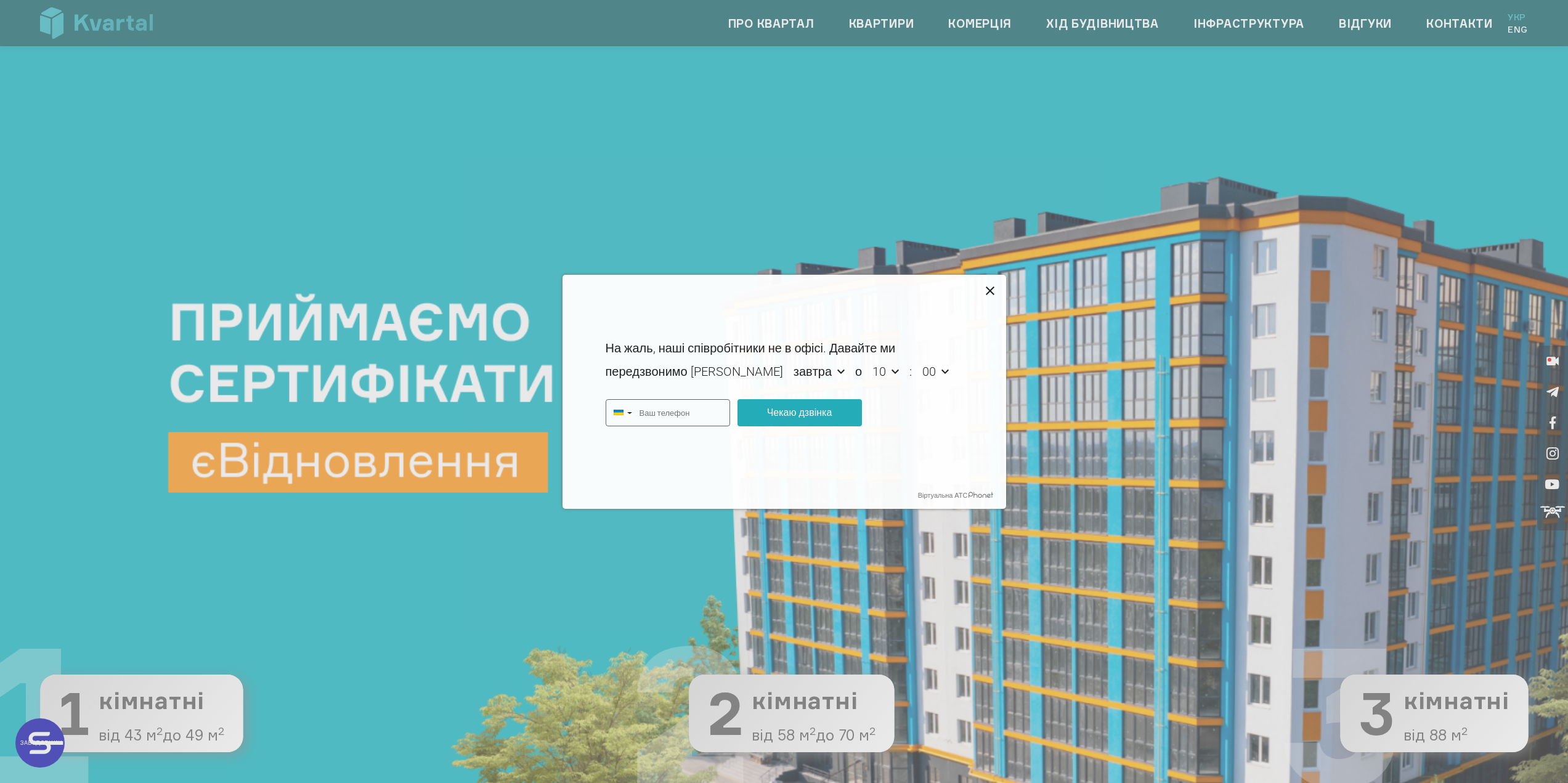
click at [991, 289] on icon at bounding box center [990, 291] width 8 height 8
type input "+380"
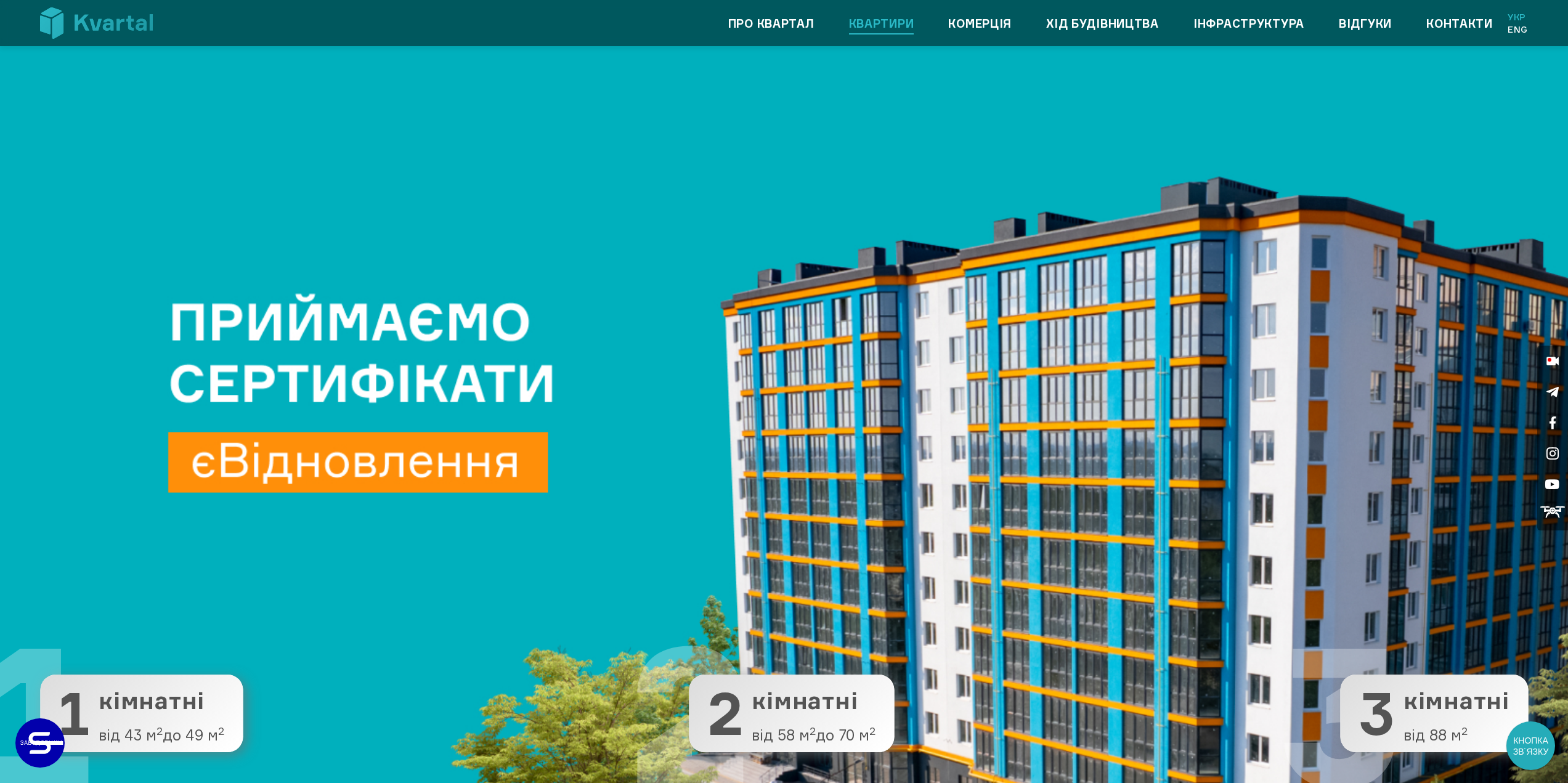
click at [891, 19] on link "Квартири" at bounding box center [881, 23] width 65 height 19
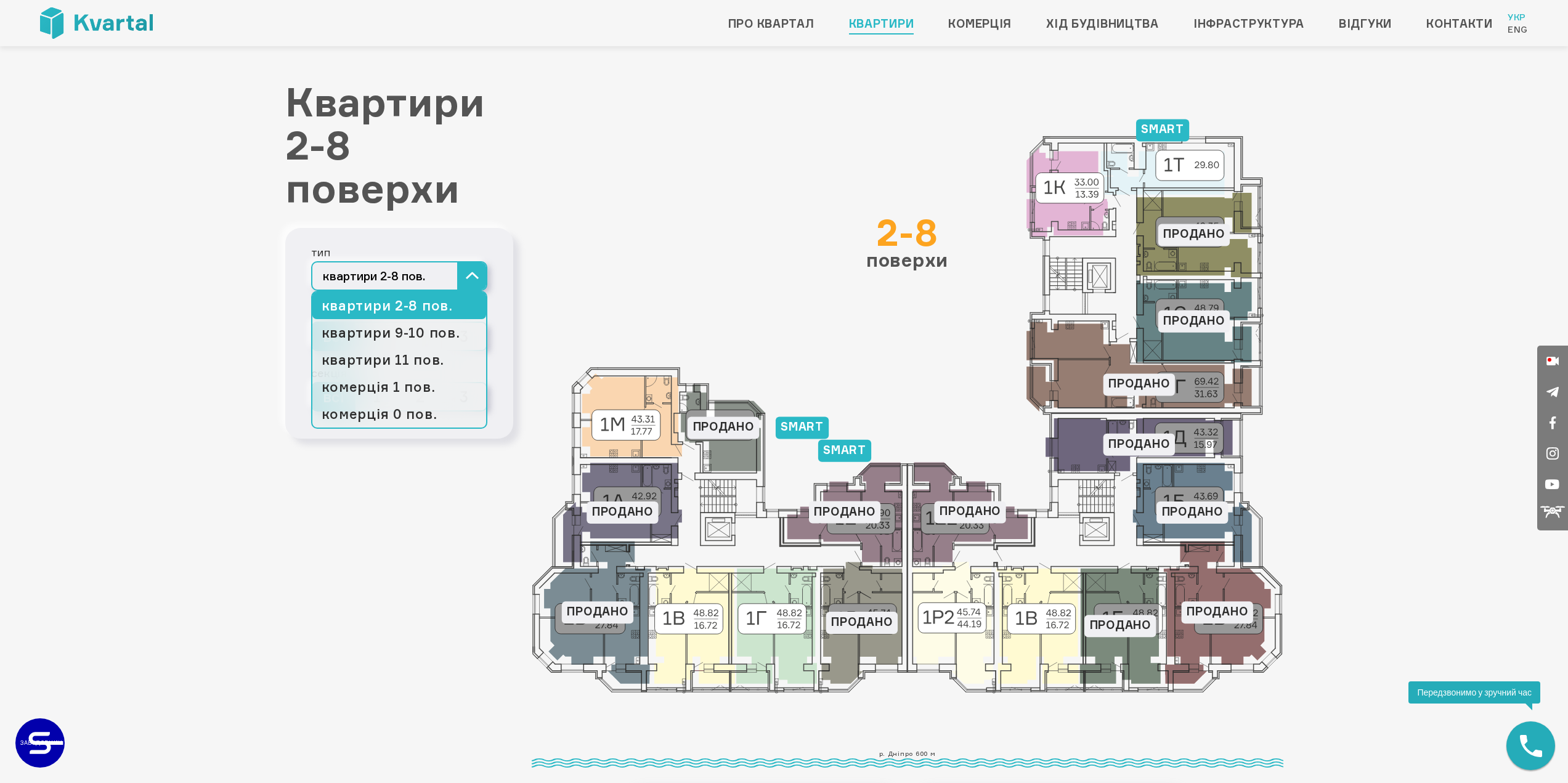
click at [475, 276] on button "квартири 2-8 пов." at bounding box center [399, 276] width 176 height 30
click at [426, 338] on link "квартири 9-10 пов." at bounding box center [399, 333] width 174 height 27
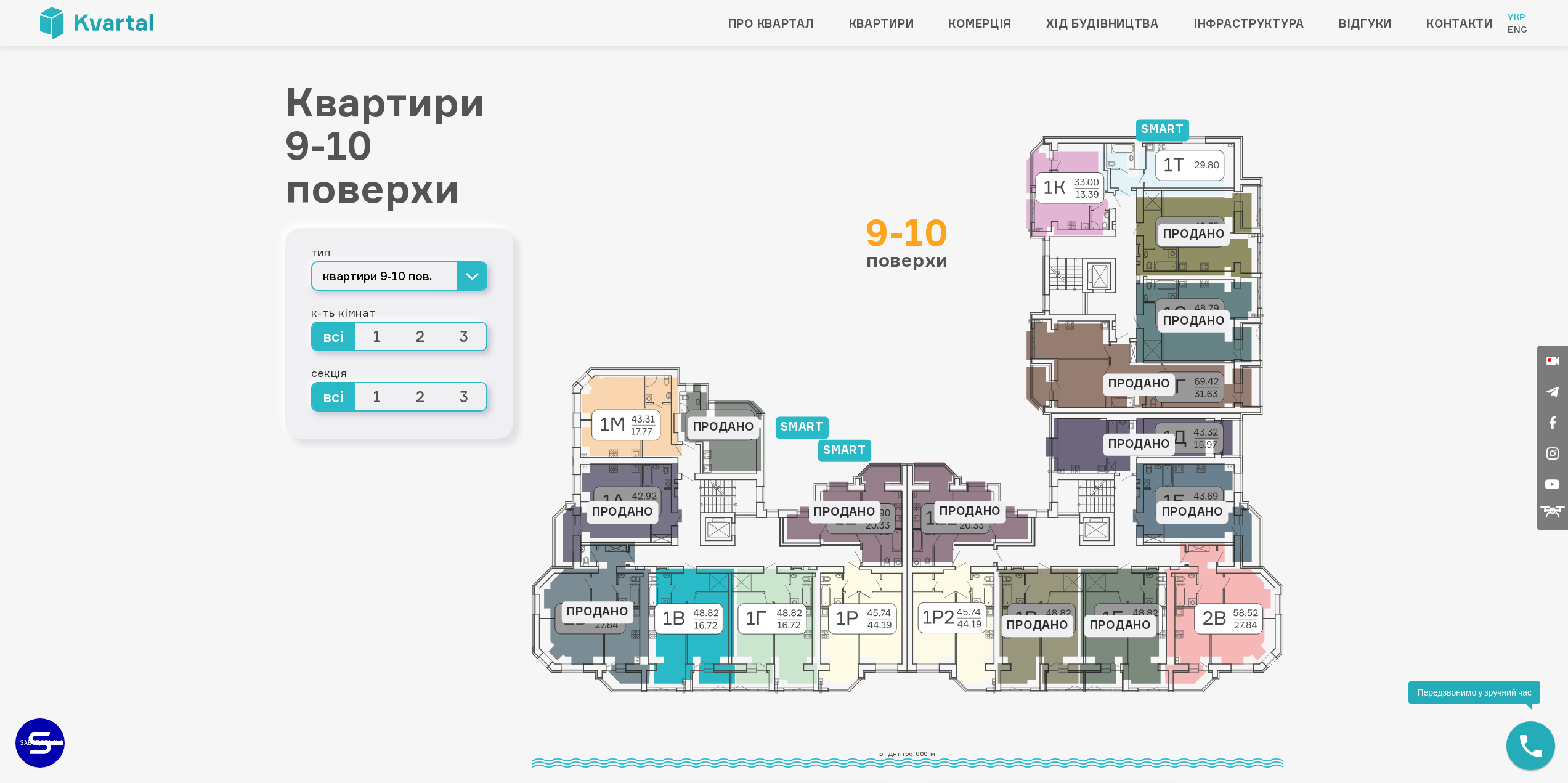
click at [718, 639] on icon at bounding box center [693, 626] width 81 height 115
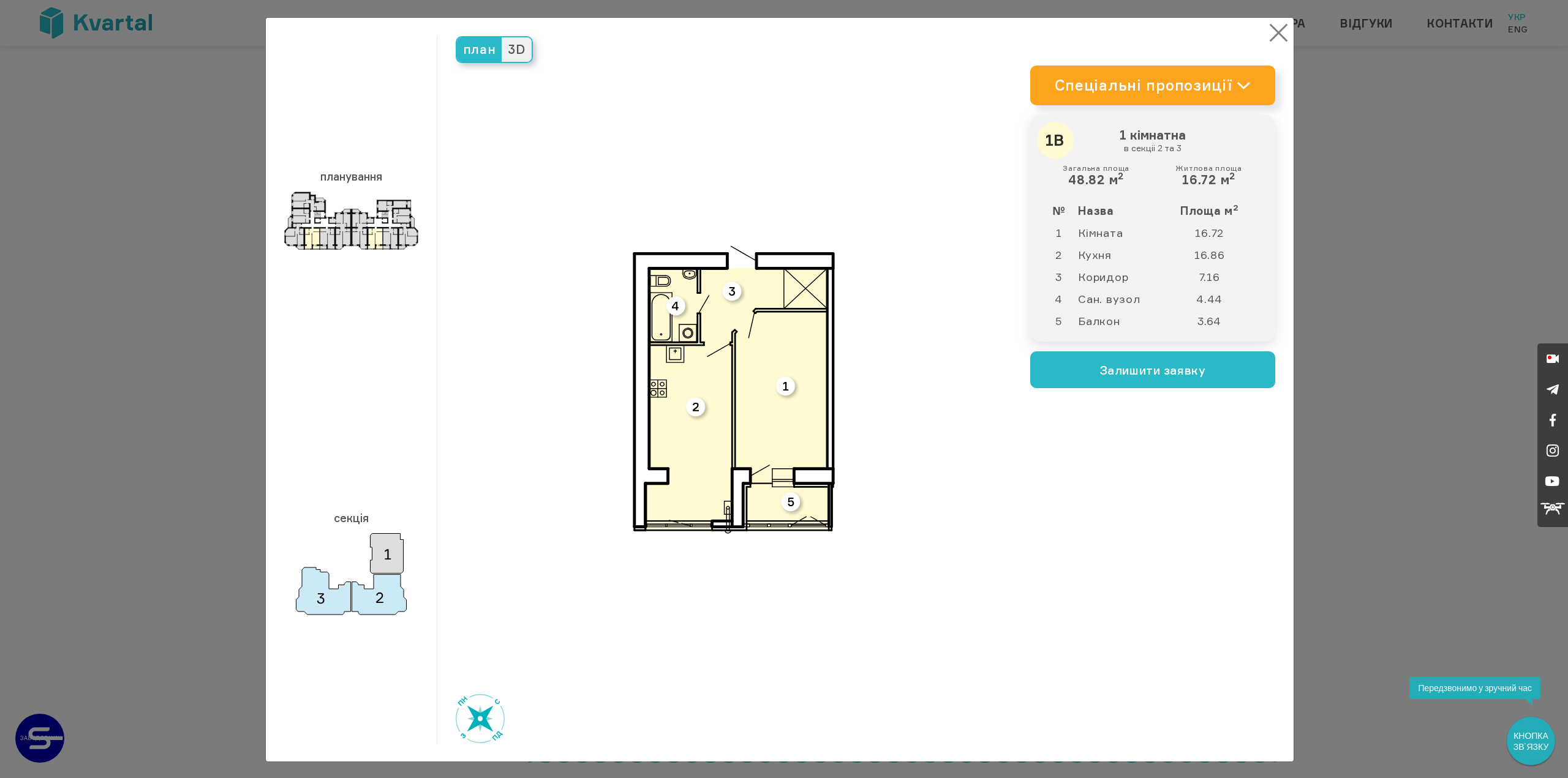
click at [1268, 30] on button "×" at bounding box center [1279, 32] width 24 height 24
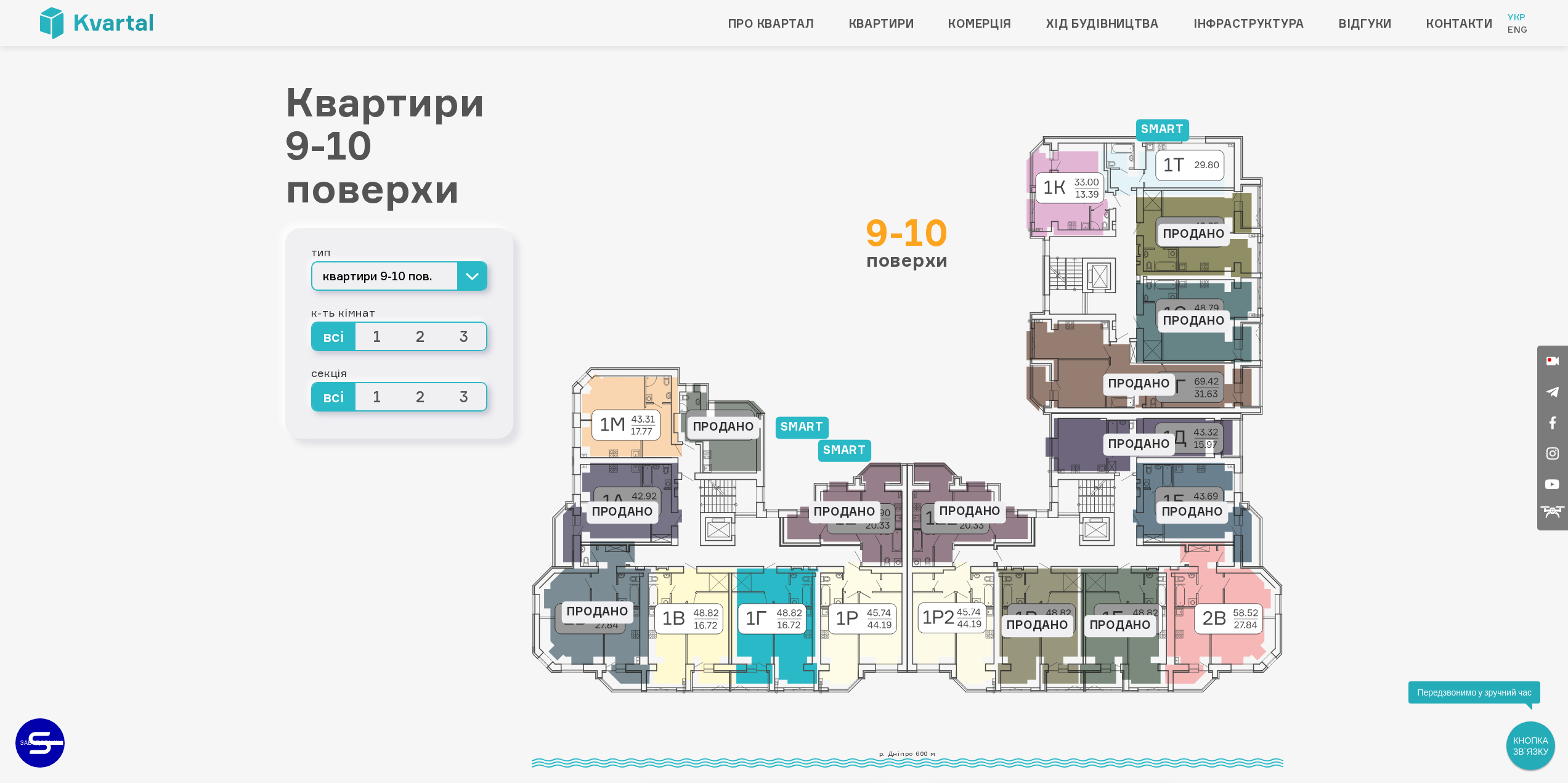
click at [757, 641] on icon at bounding box center [777, 626] width 82 height 115
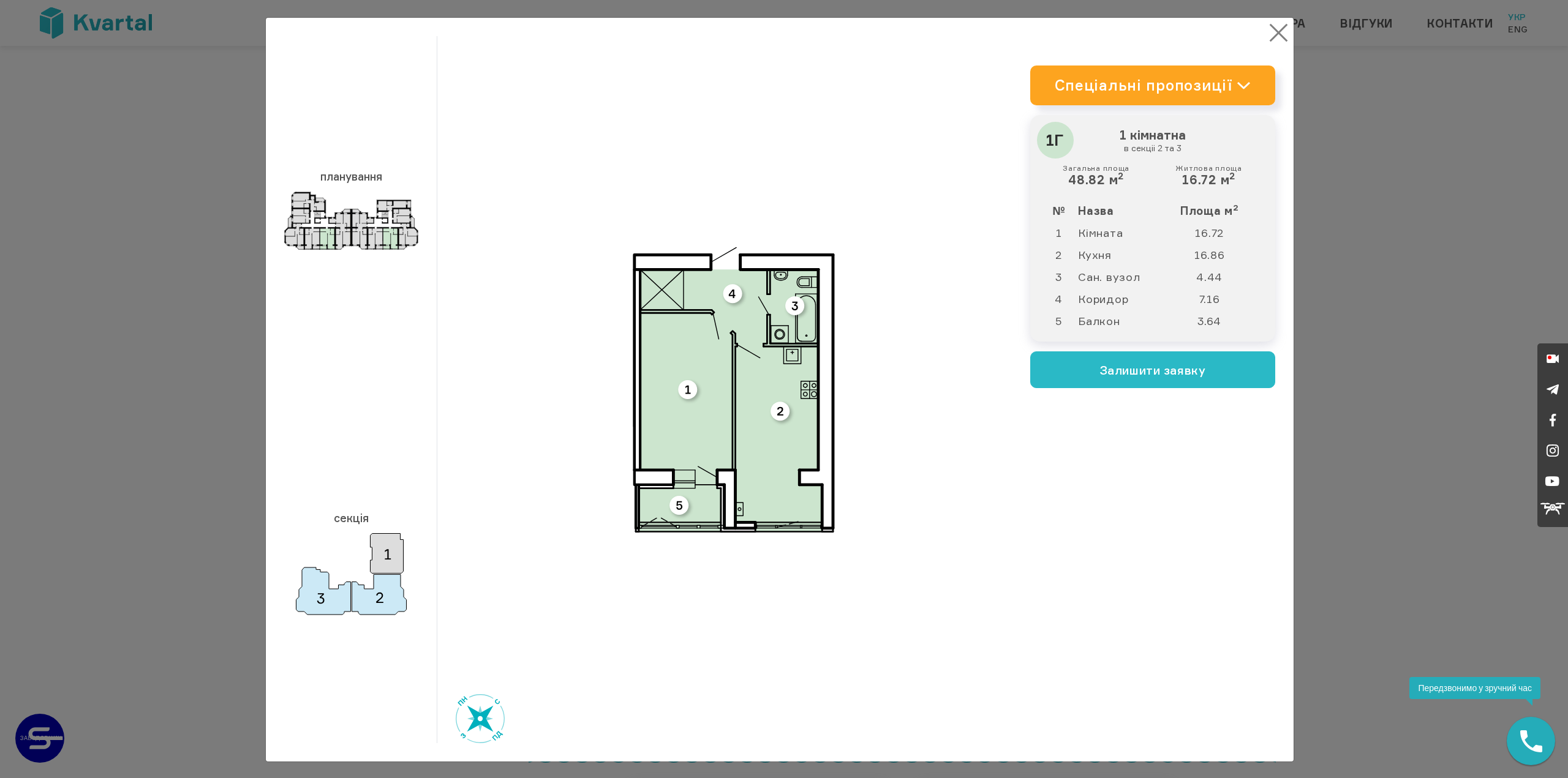
click at [1279, 38] on button "×" at bounding box center [1279, 32] width 24 height 24
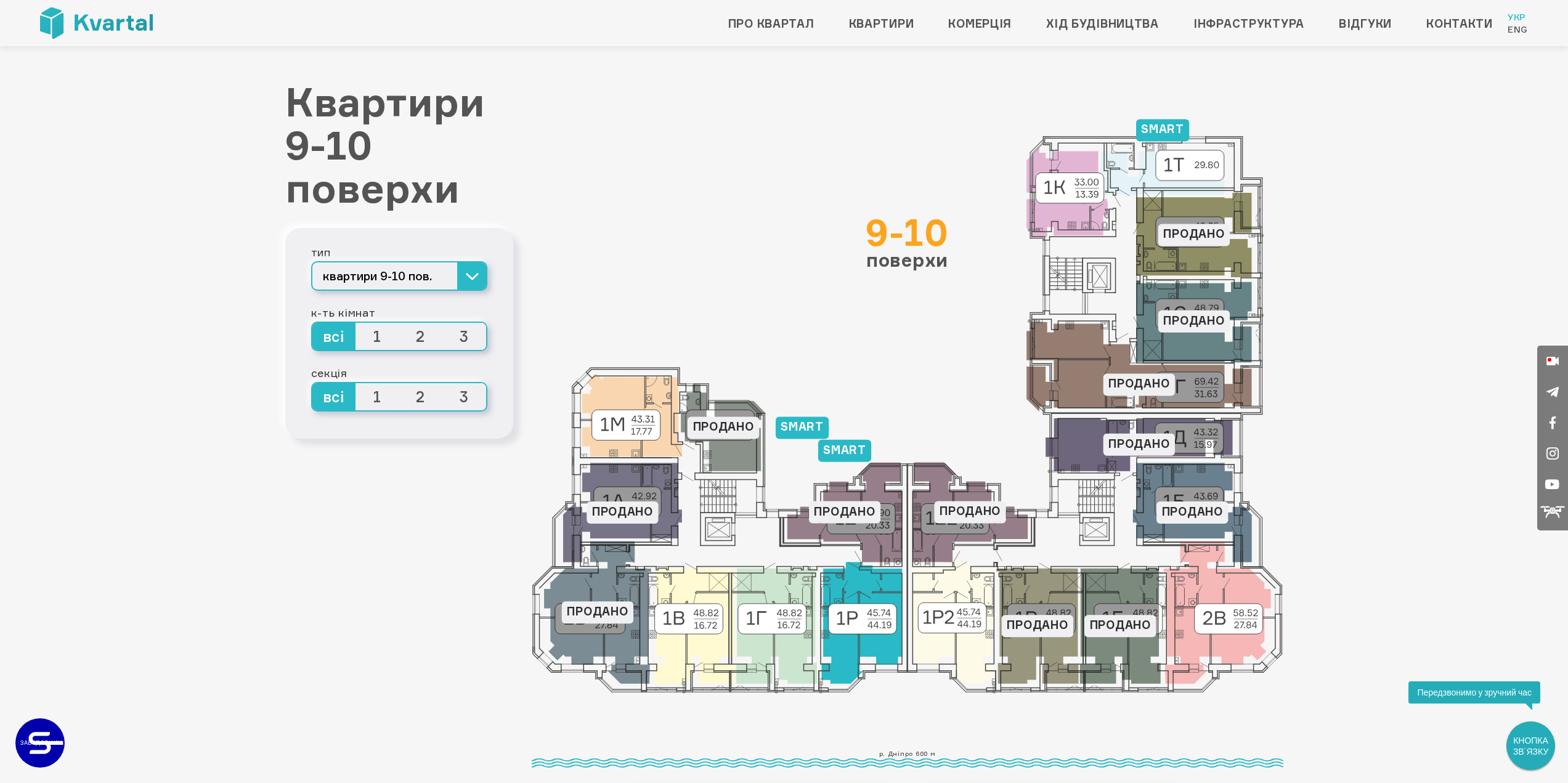
click at [877, 641] on icon at bounding box center [862, 623] width 81 height 122
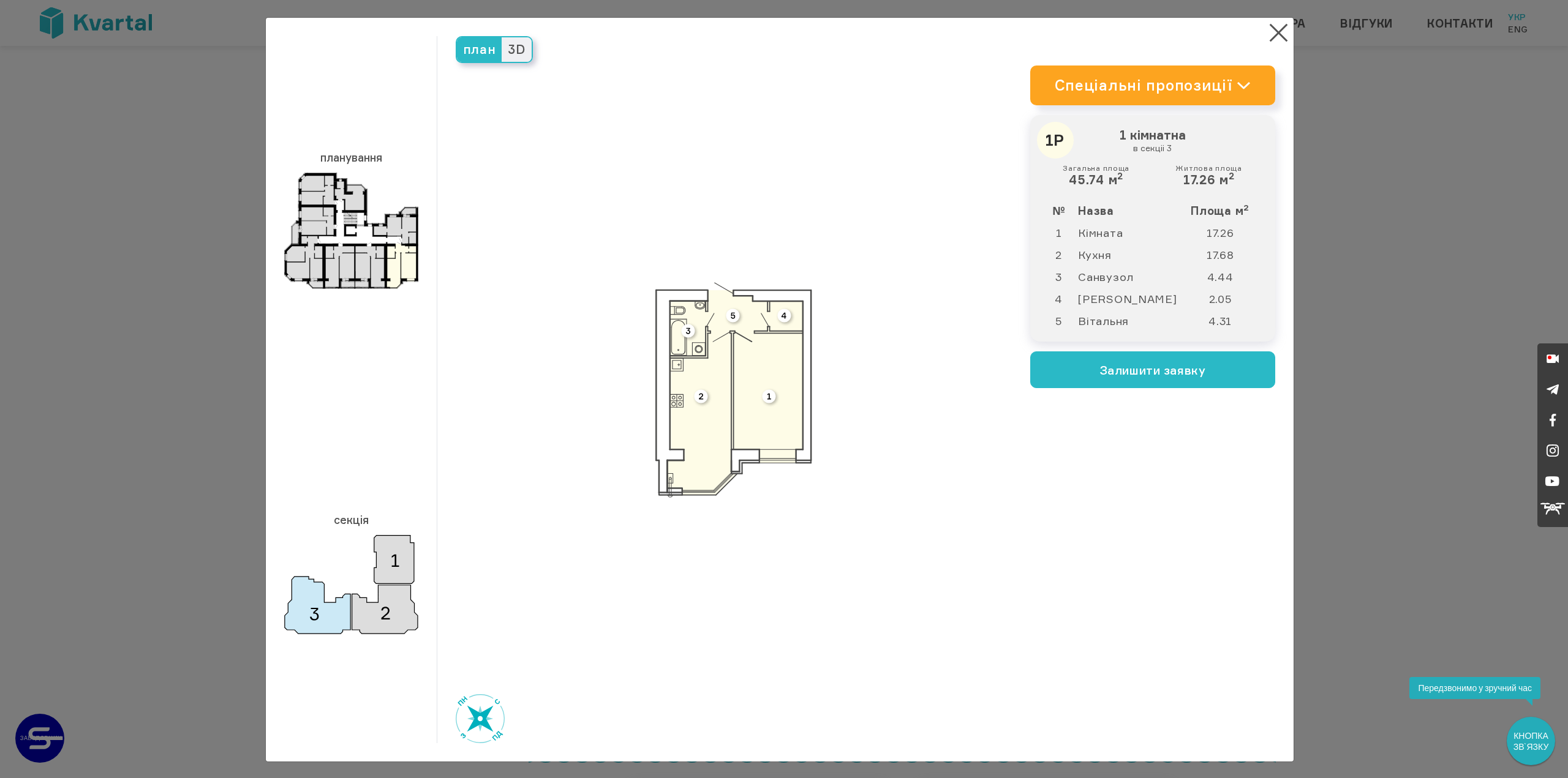
drag, startPoint x: 1466, startPoint y: 213, endPoint x: 1438, endPoint y: 178, distance: 44.8
click at [1464, 208] on div "× планування секція план 3D 2" at bounding box center [784, 389] width 1568 height 778
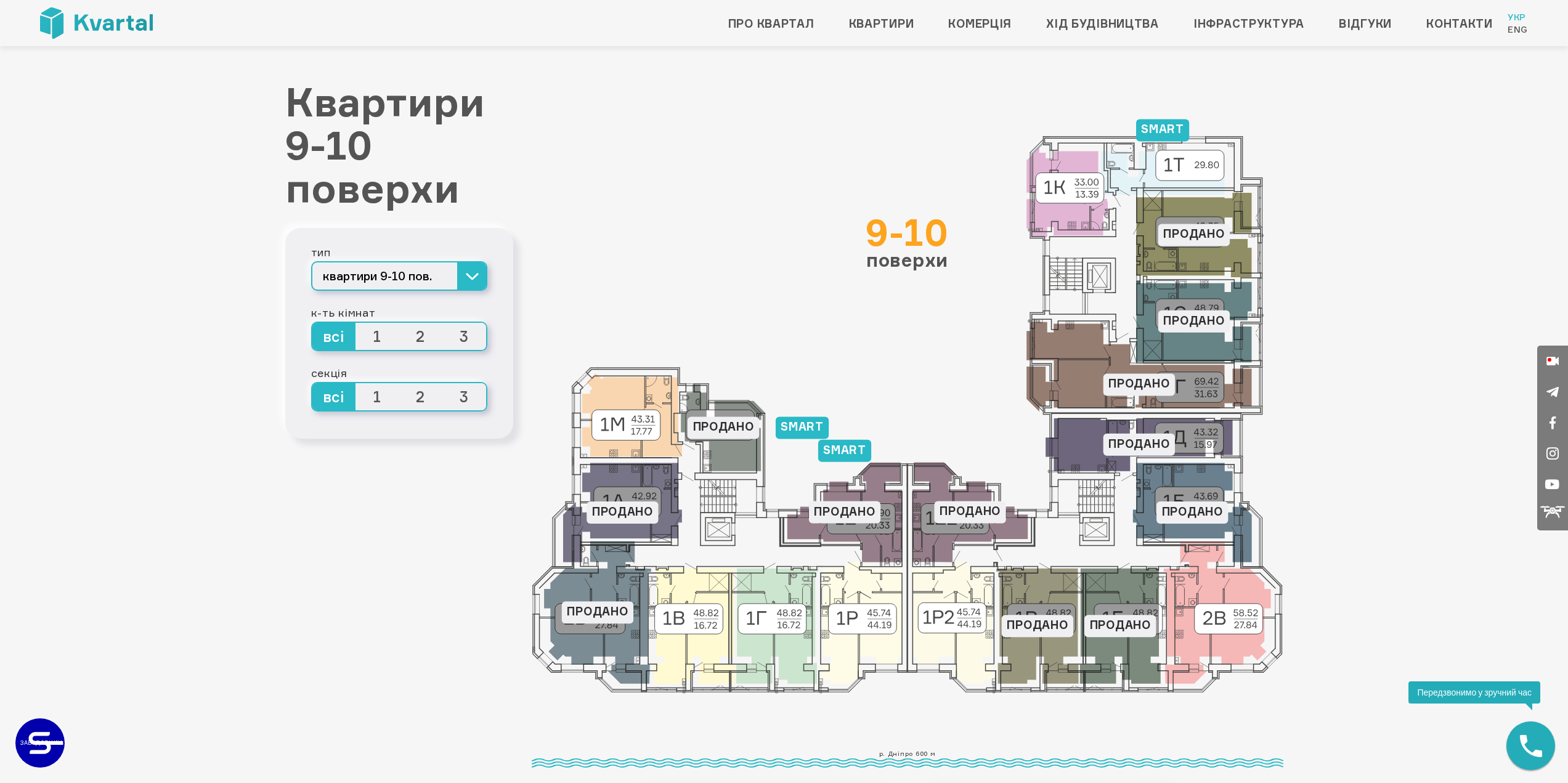
click at [620, 201] on icon at bounding box center [908, 415] width 728 height 542
click at [1066, 212] on icon at bounding box center [1067, 193] width 82 height 89
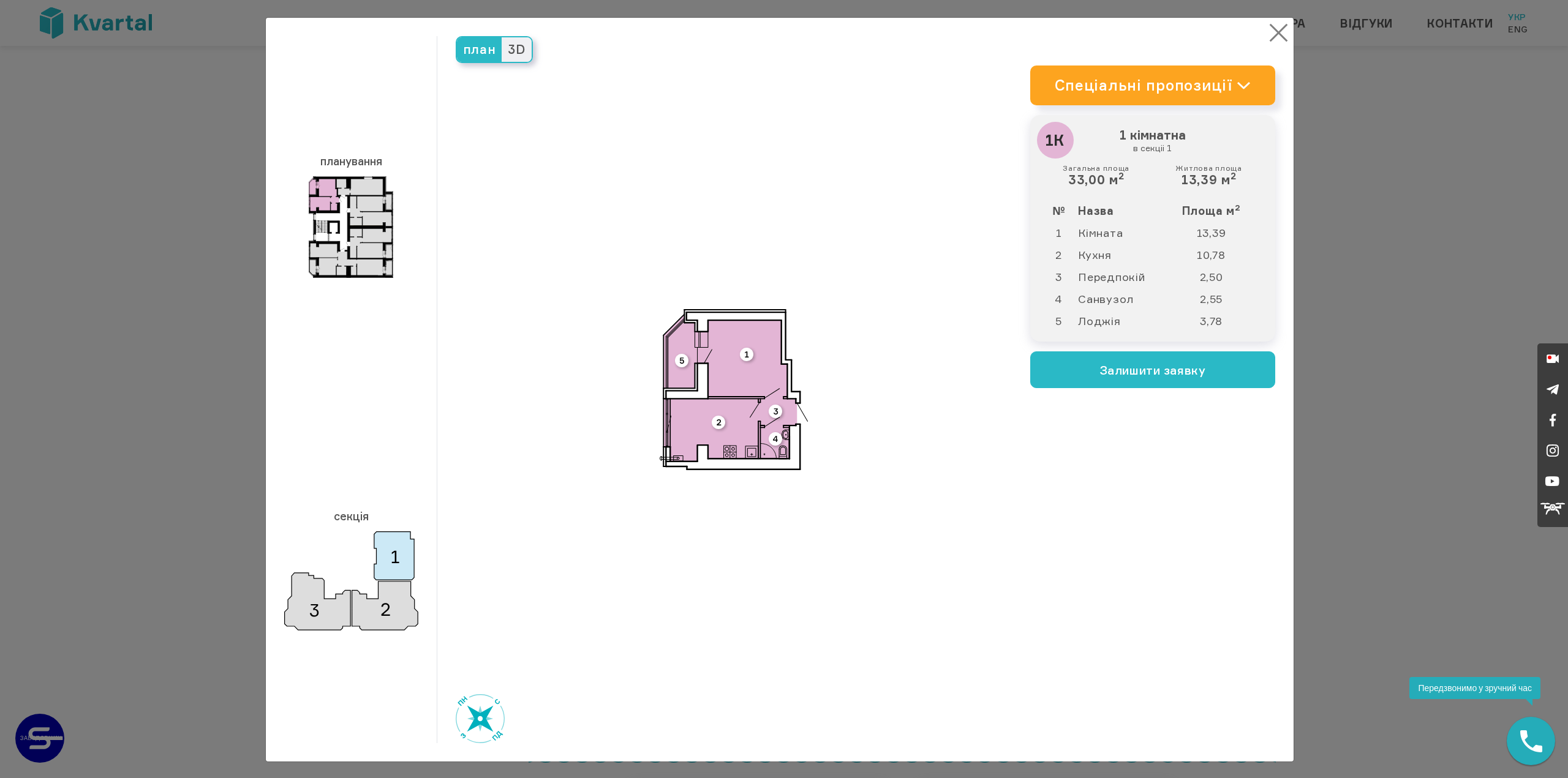
click at [1267, 33] on button "×" at bounding box center [1279, 32] width 24 height 24
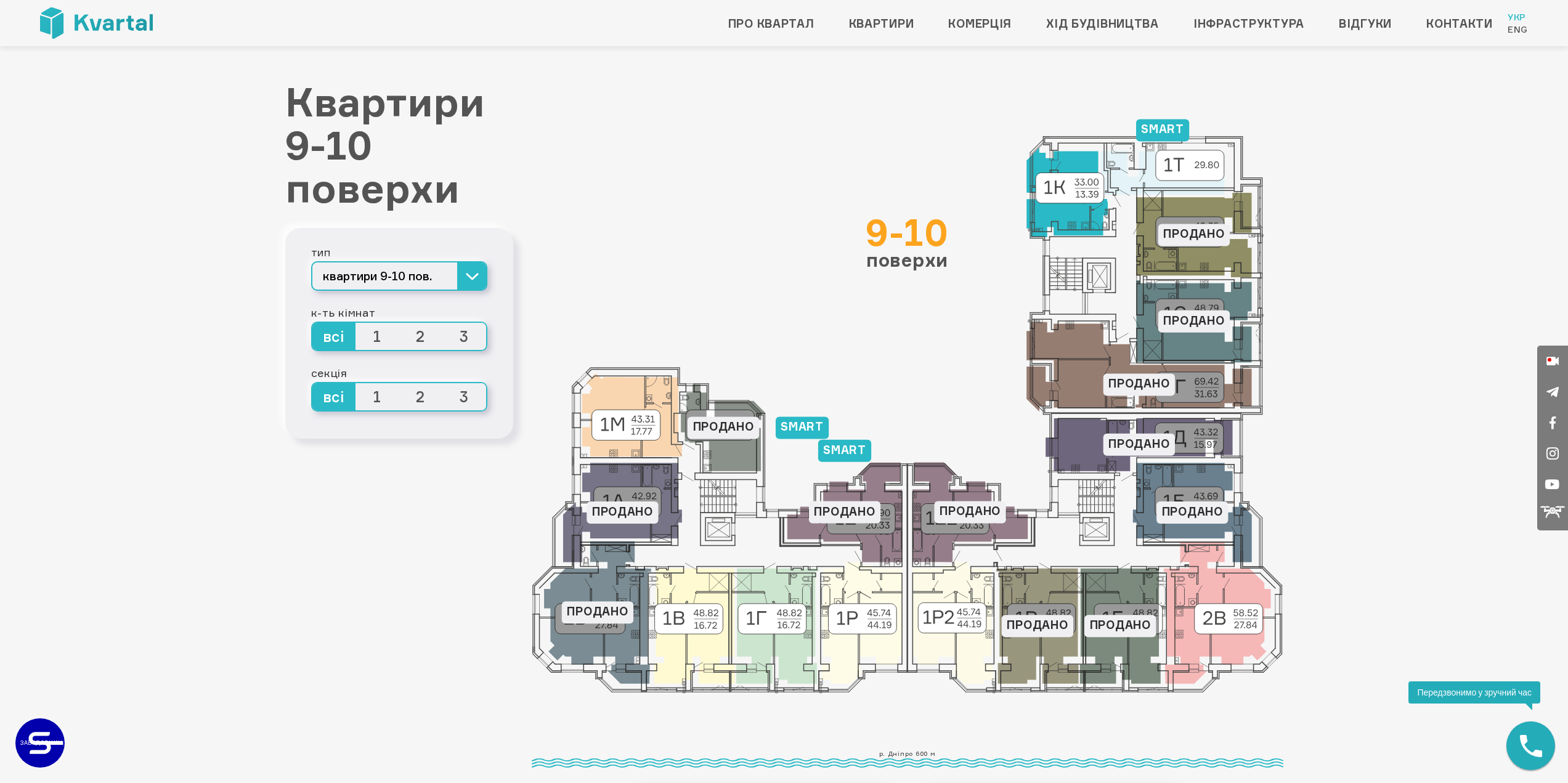
click at [1053, 209] on icon at bounding box center [1067, 193] width 82 height 89
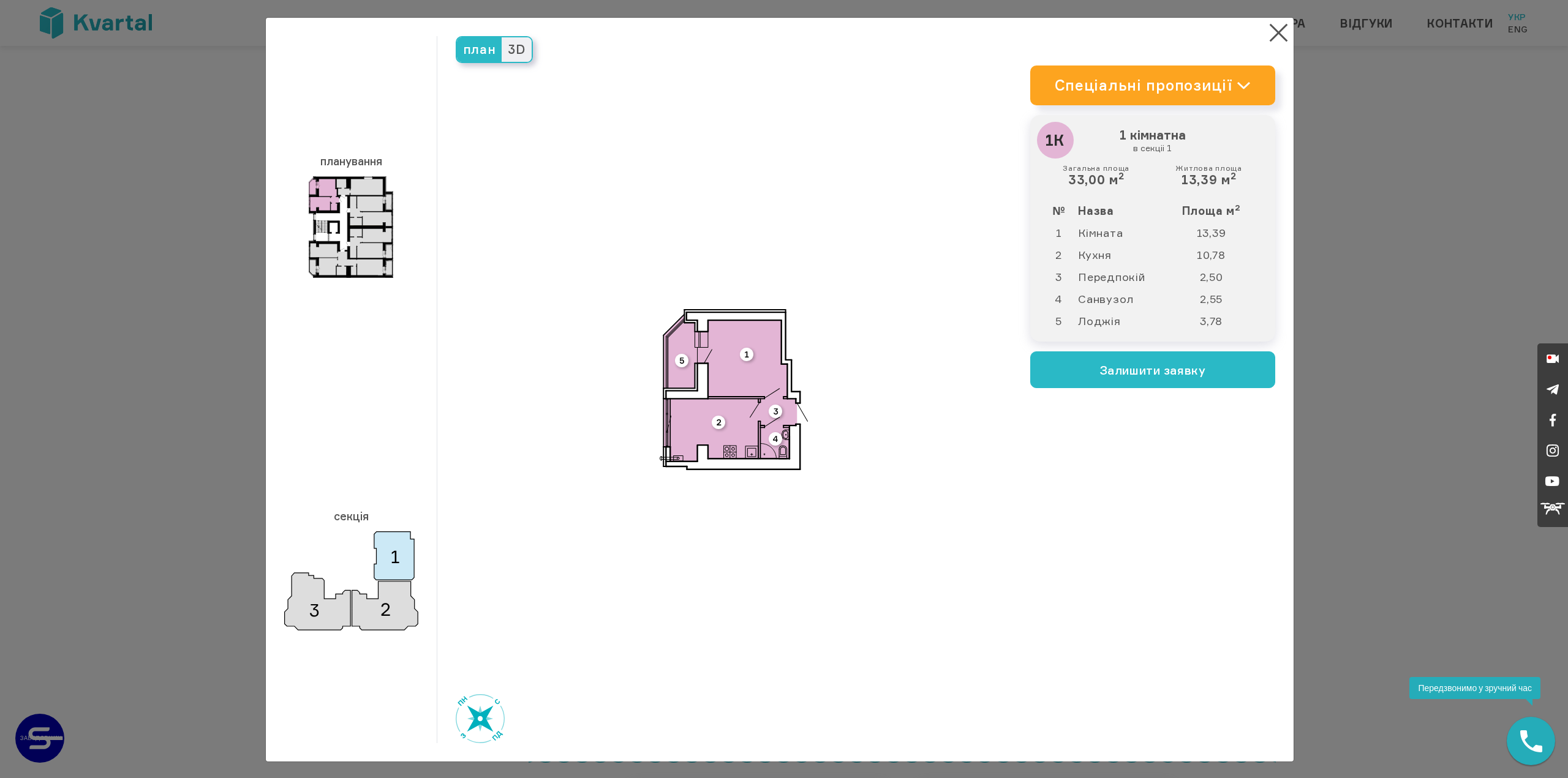
click at [1451, 206] on div "× планування секція план 3D 2" at bounding box center [784, 389] width 1568 height 778
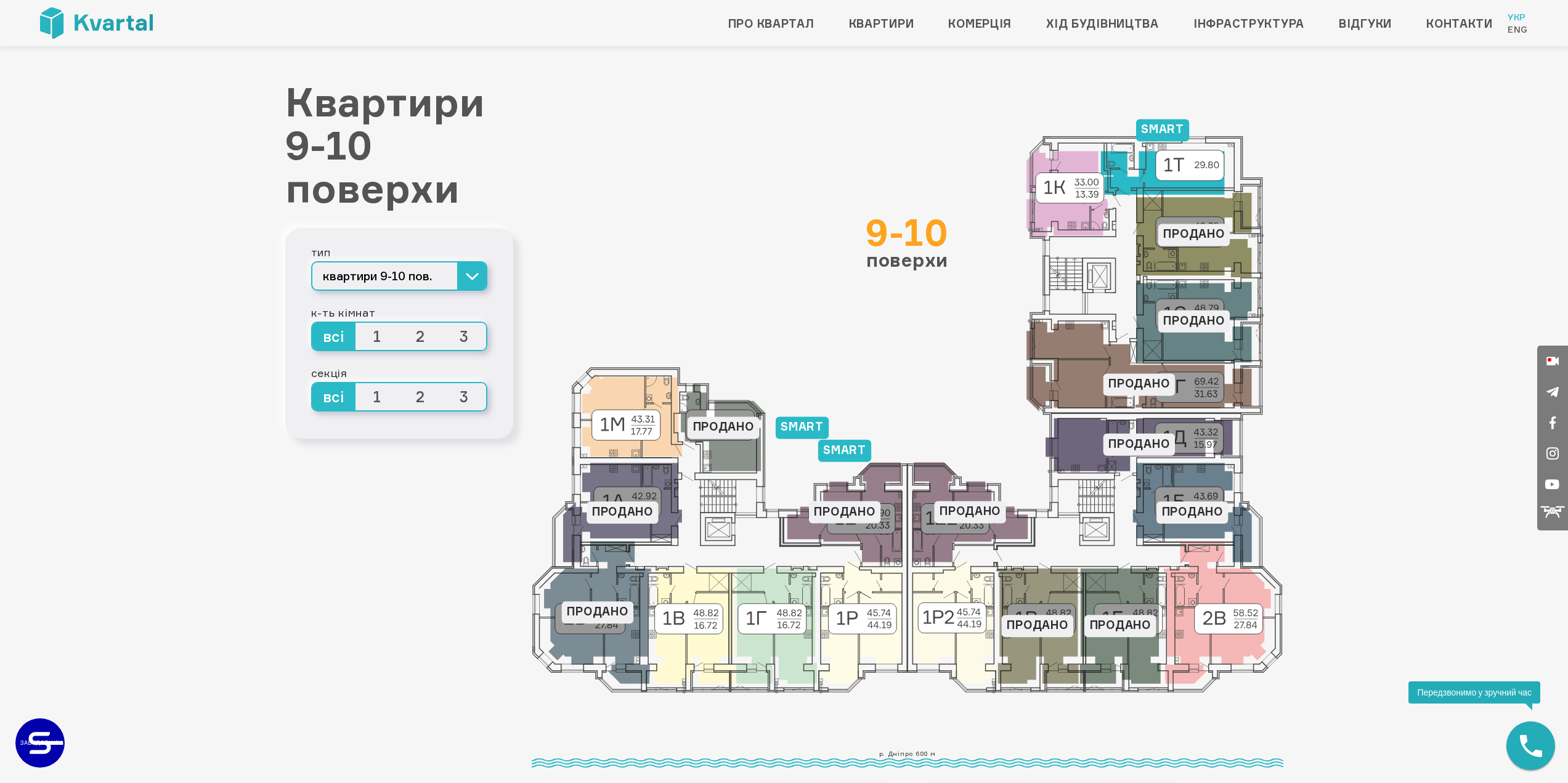
click at [1167, 184] on icon at bounding box center [1162, 173] width 124 height 44
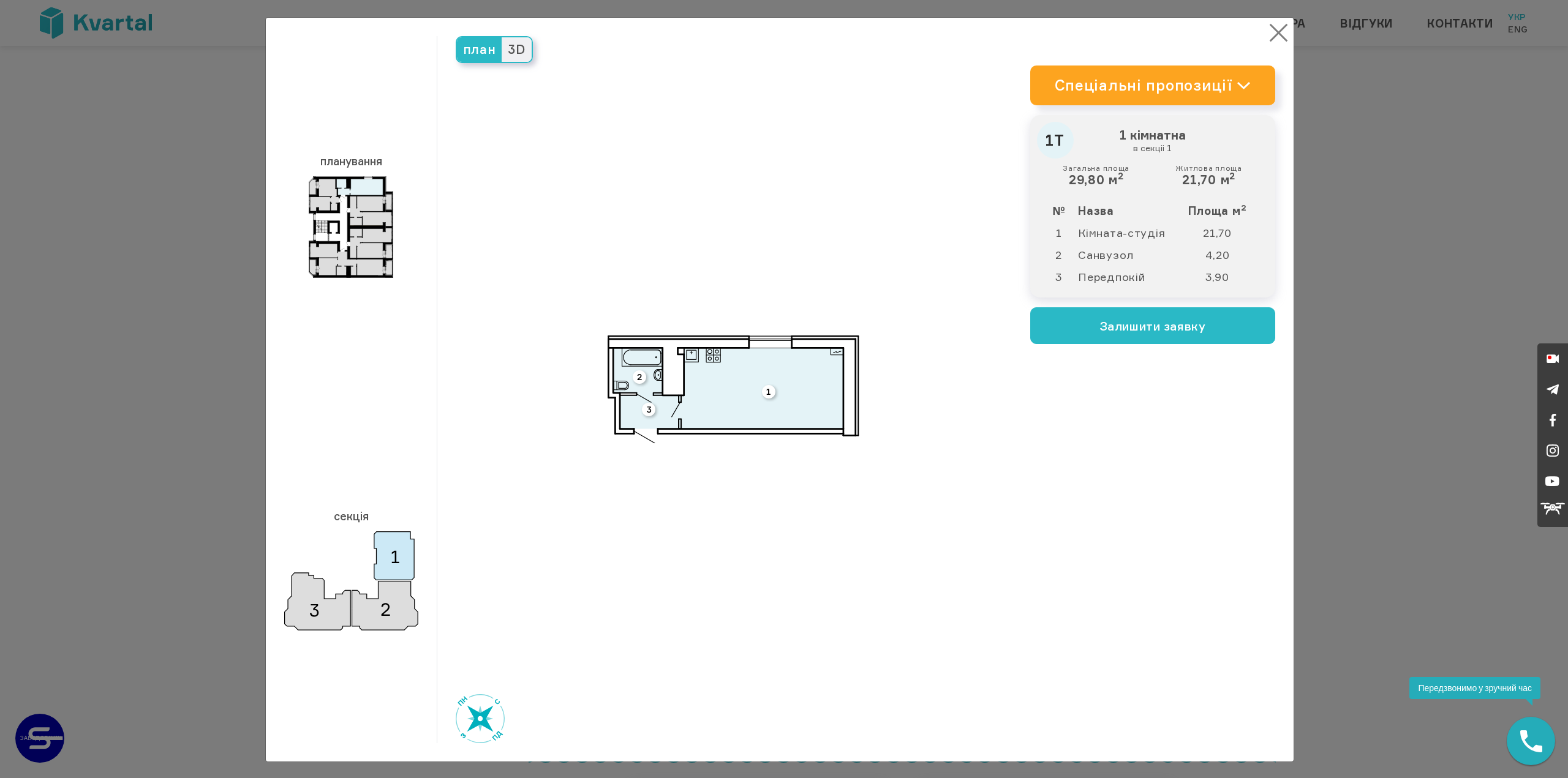
click at [1281, 28] on button "×" at bounding box center [1279, 32] width 24 height 24
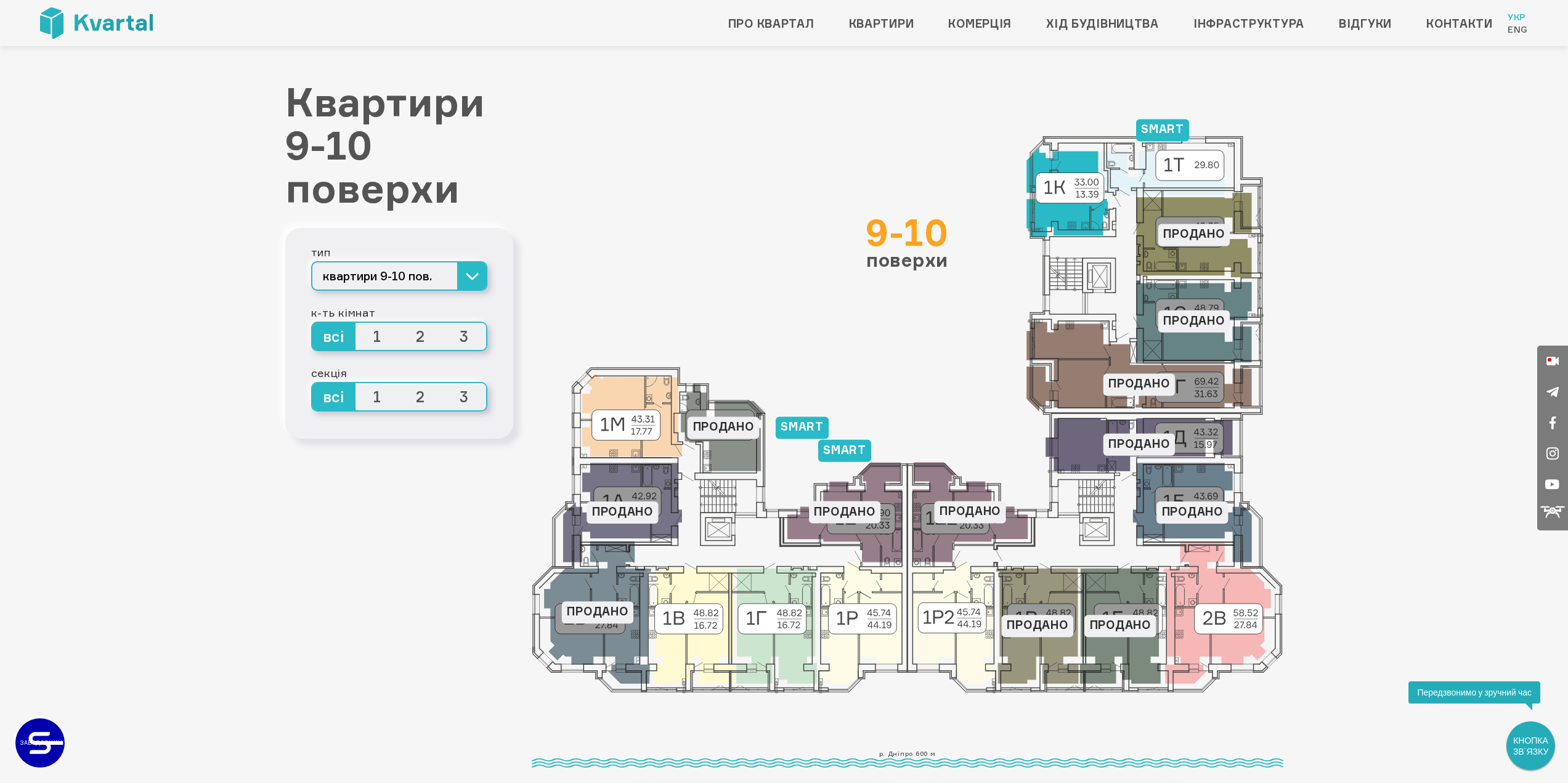
click at [1061, 155] on icon at bounding box center [1067, 193] width 82 height 89
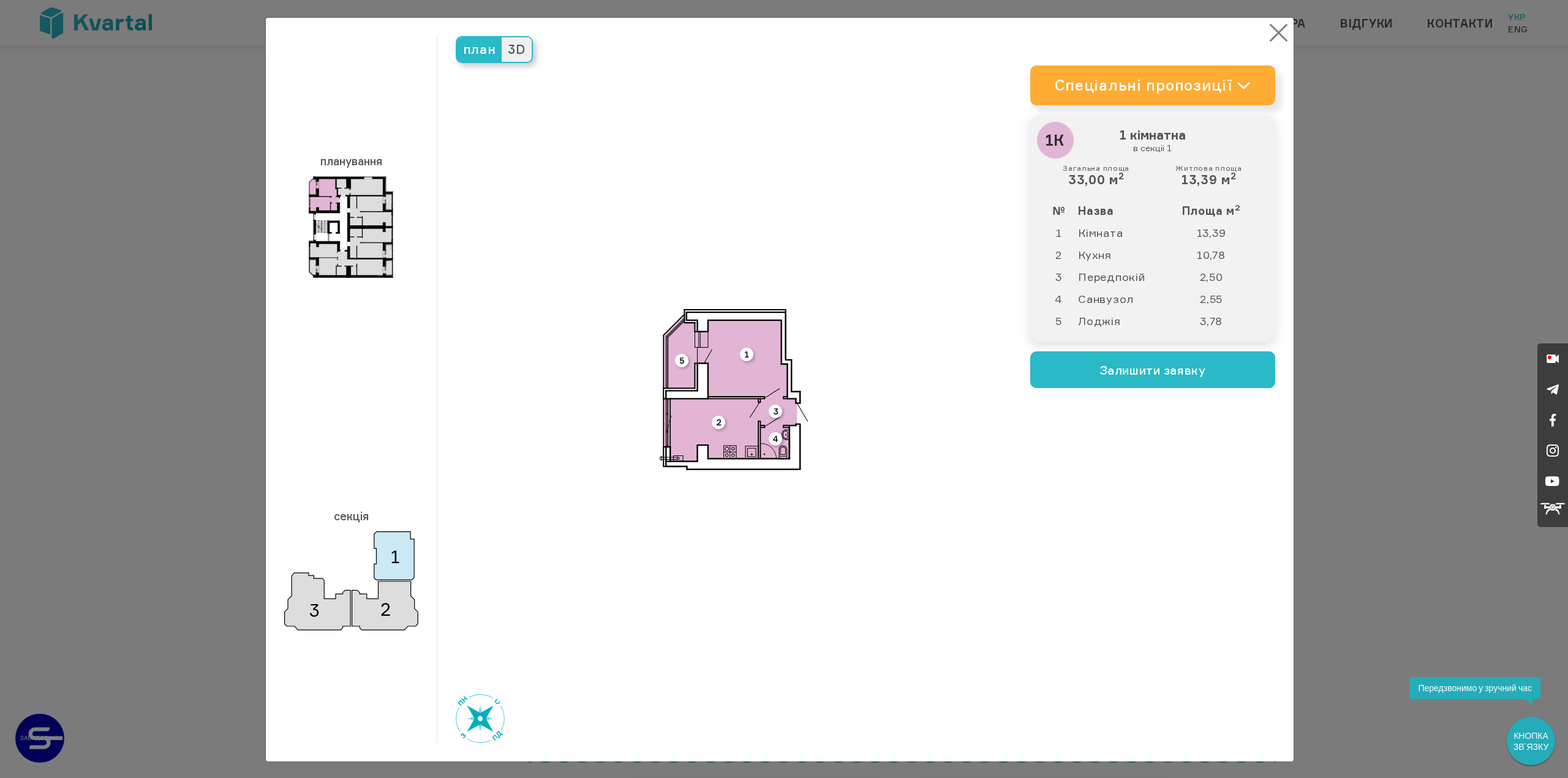
drag, startPoint x: 1269, startPoint y: 30, endPoint x: 1253, endPoint y: 58, distance: 32.2
click at [1269, 29] on button "×" at bounding box center [1279, 32] width 24 height 24
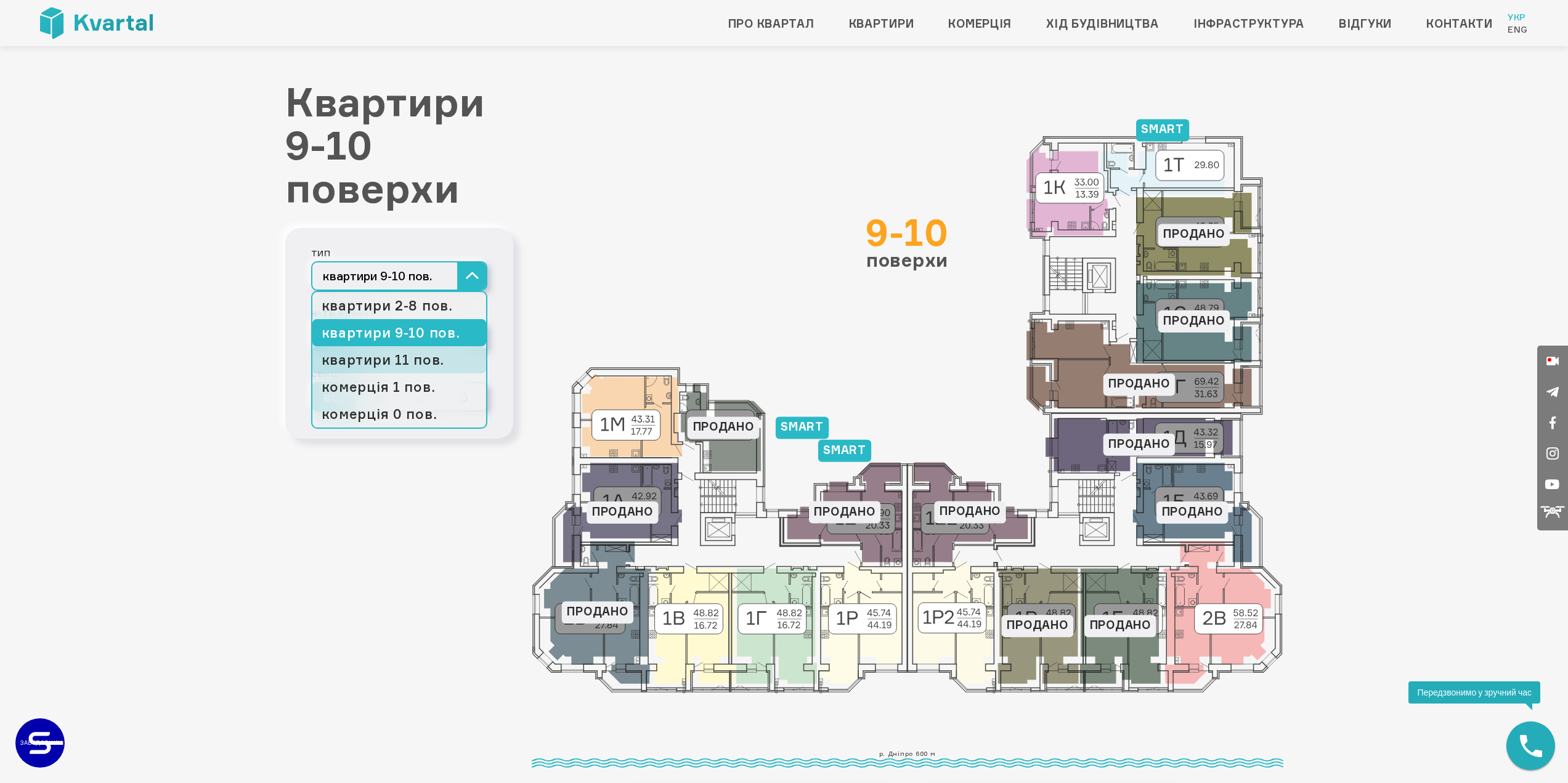
click at [404, 361] on link "квартири 11 пов." at bounding box center [399, 360] width 174 height 27
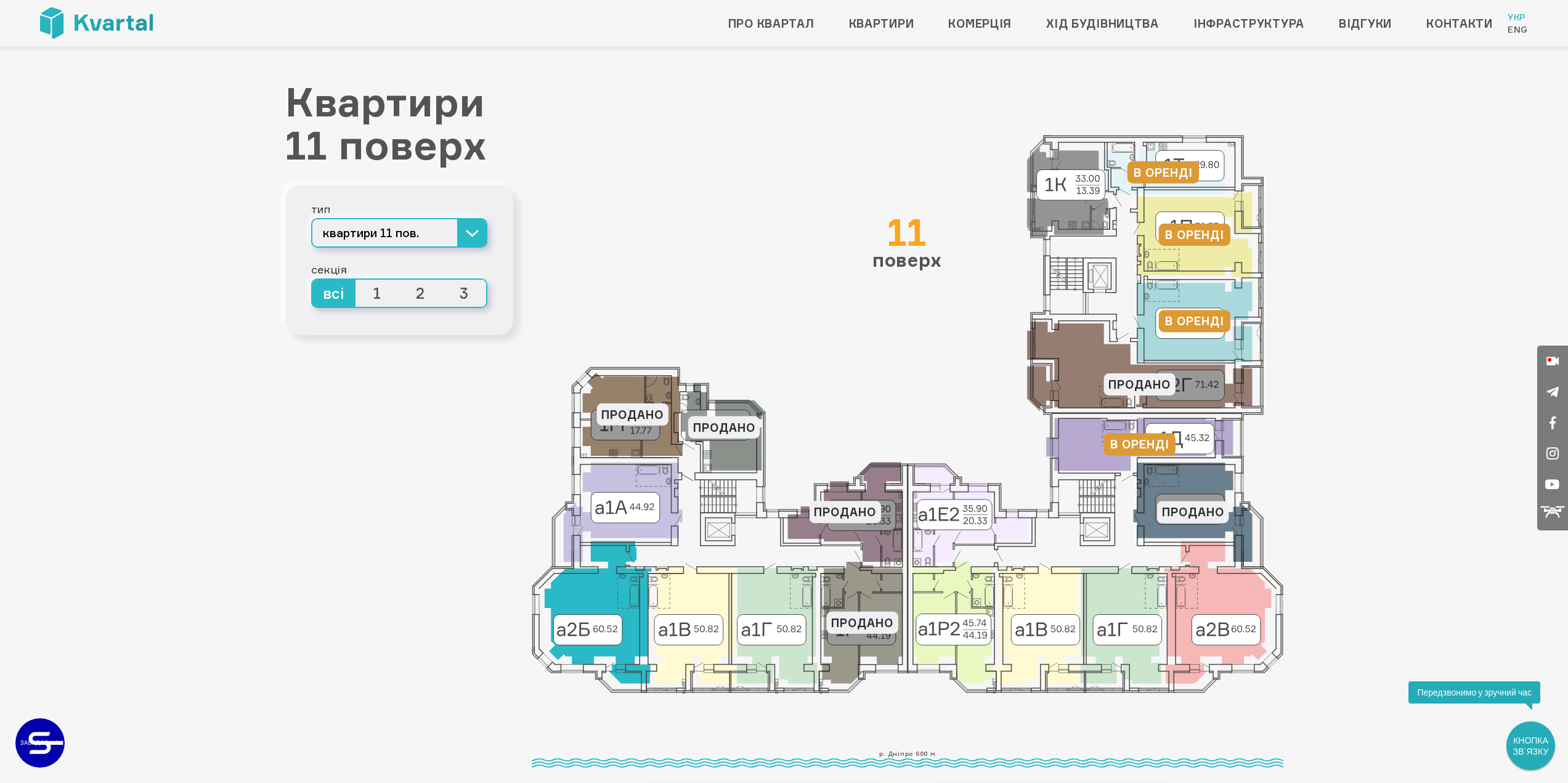
click at [591, 597] on icon at bounding box center [598, 612] width 107 height 142
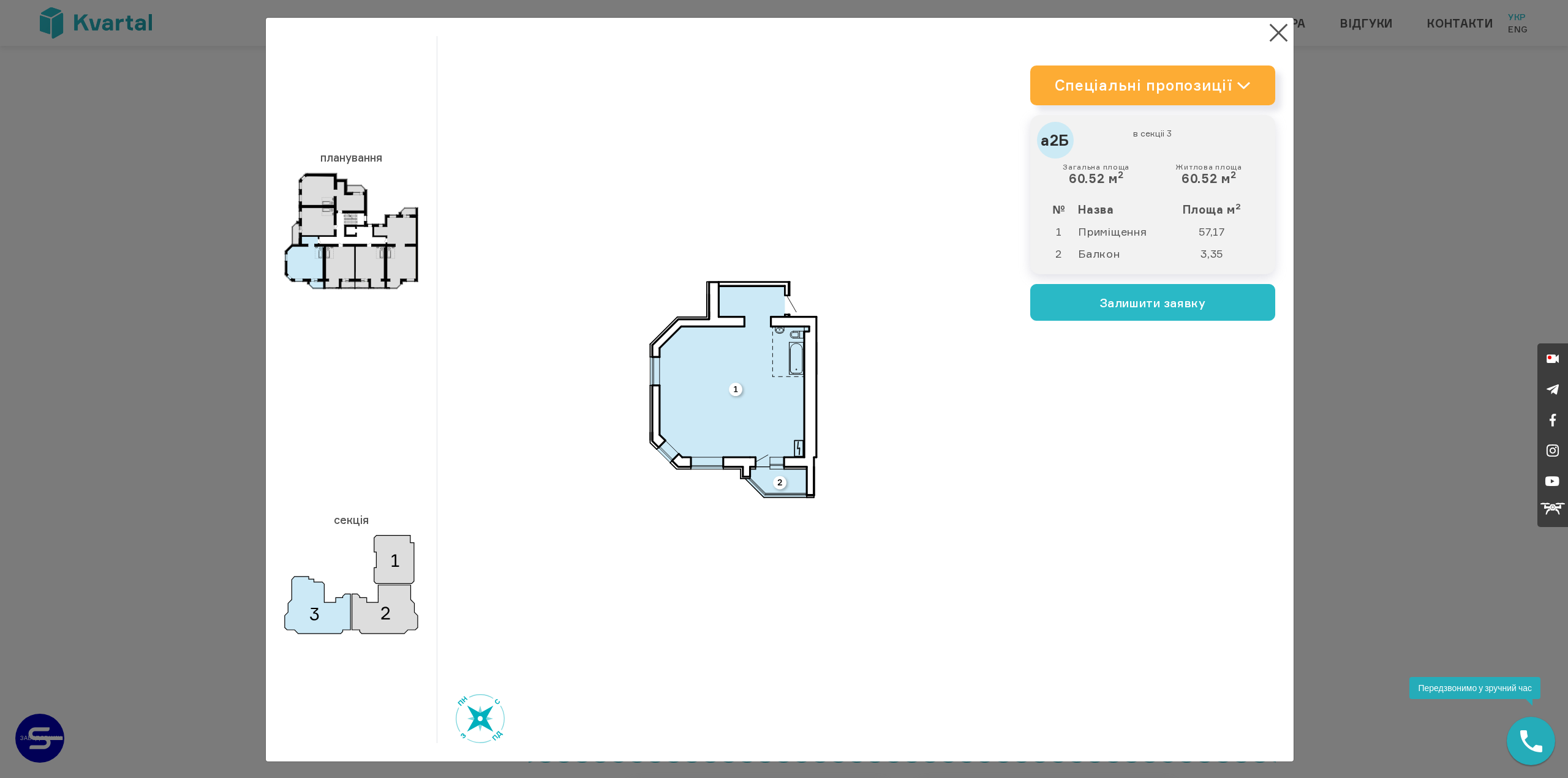
click at [1237, 85] on icon at bounding box center [1244, 86] width 14 height 8
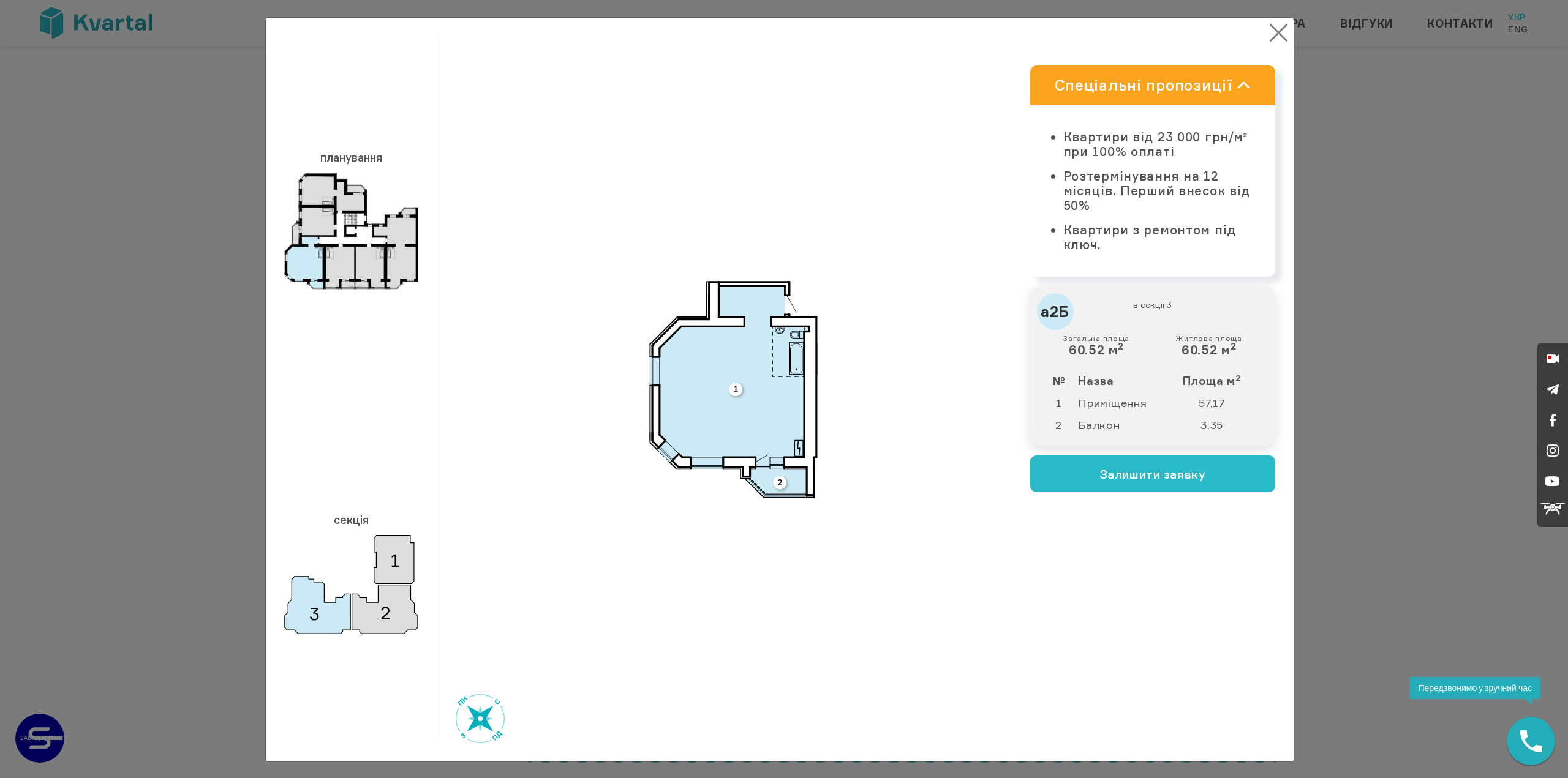
click at [1278, 33] on button "×" at bounding box center [1279, 32] width 24 height 24
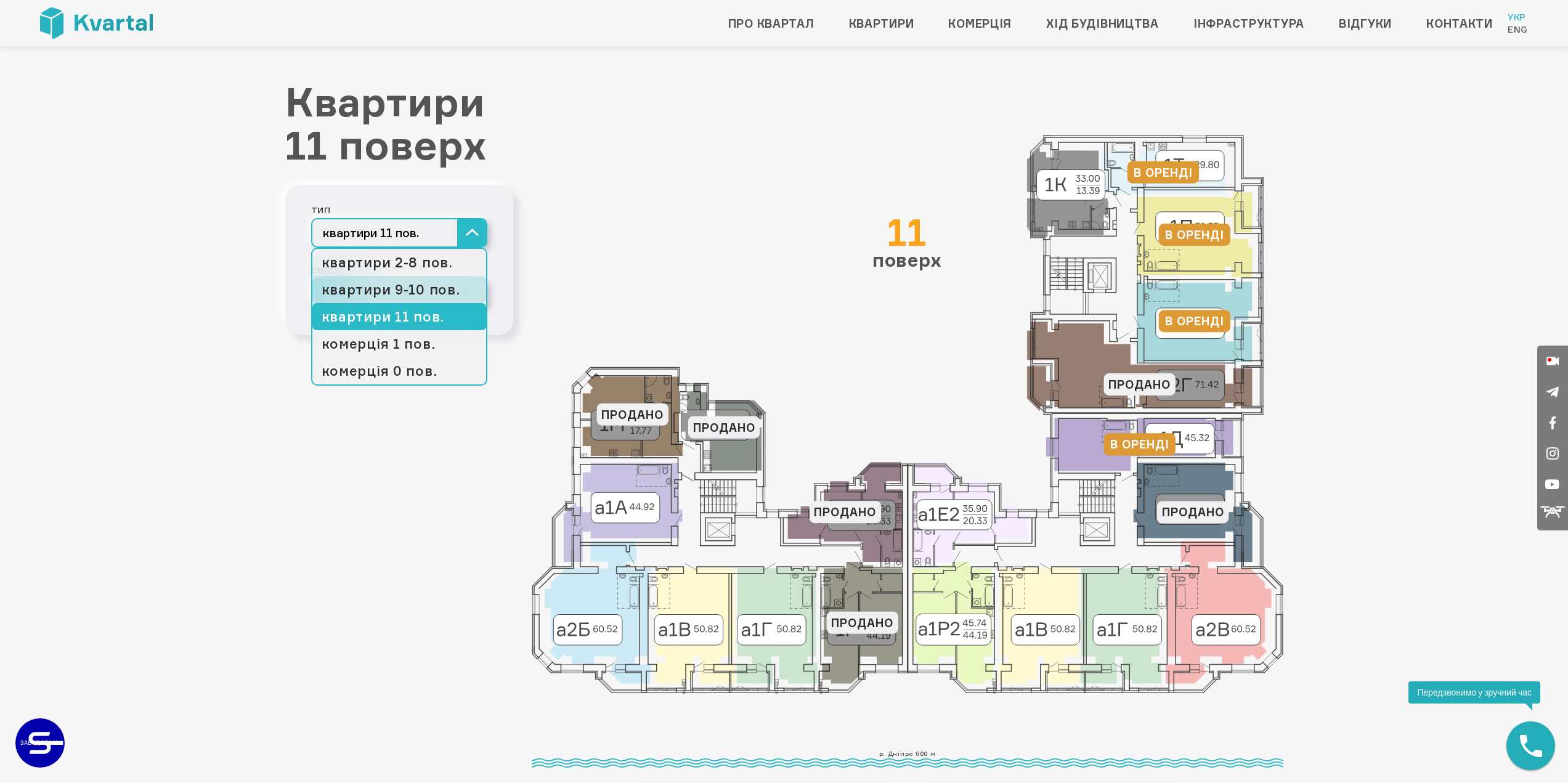
click at [418, 292] on link "квартири 9-10 пов." at bounding box center [399, 290] width 174 height 27
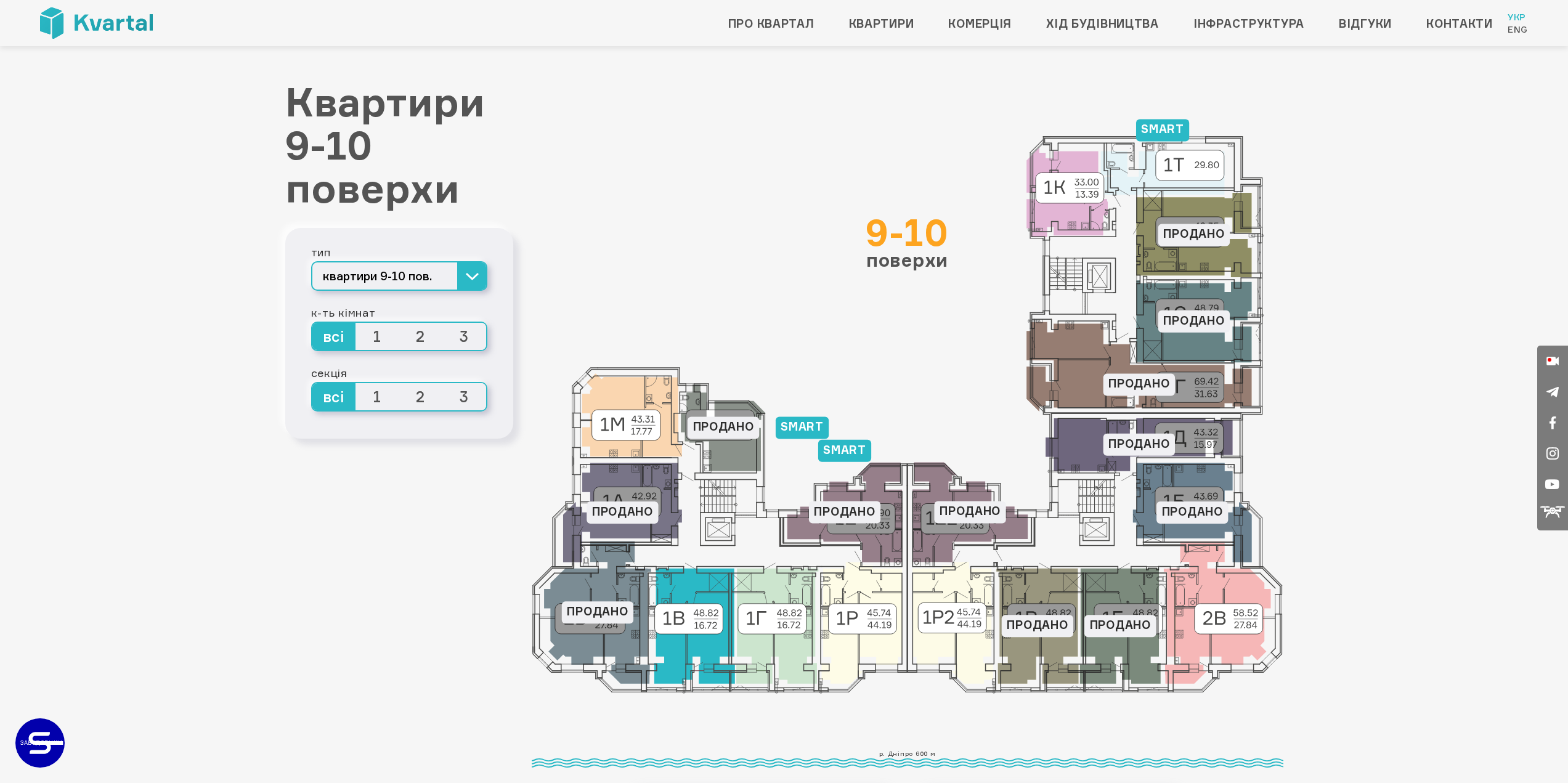
click at [681, 641] on icon at bounding box center [693, 626] width 81 height 115
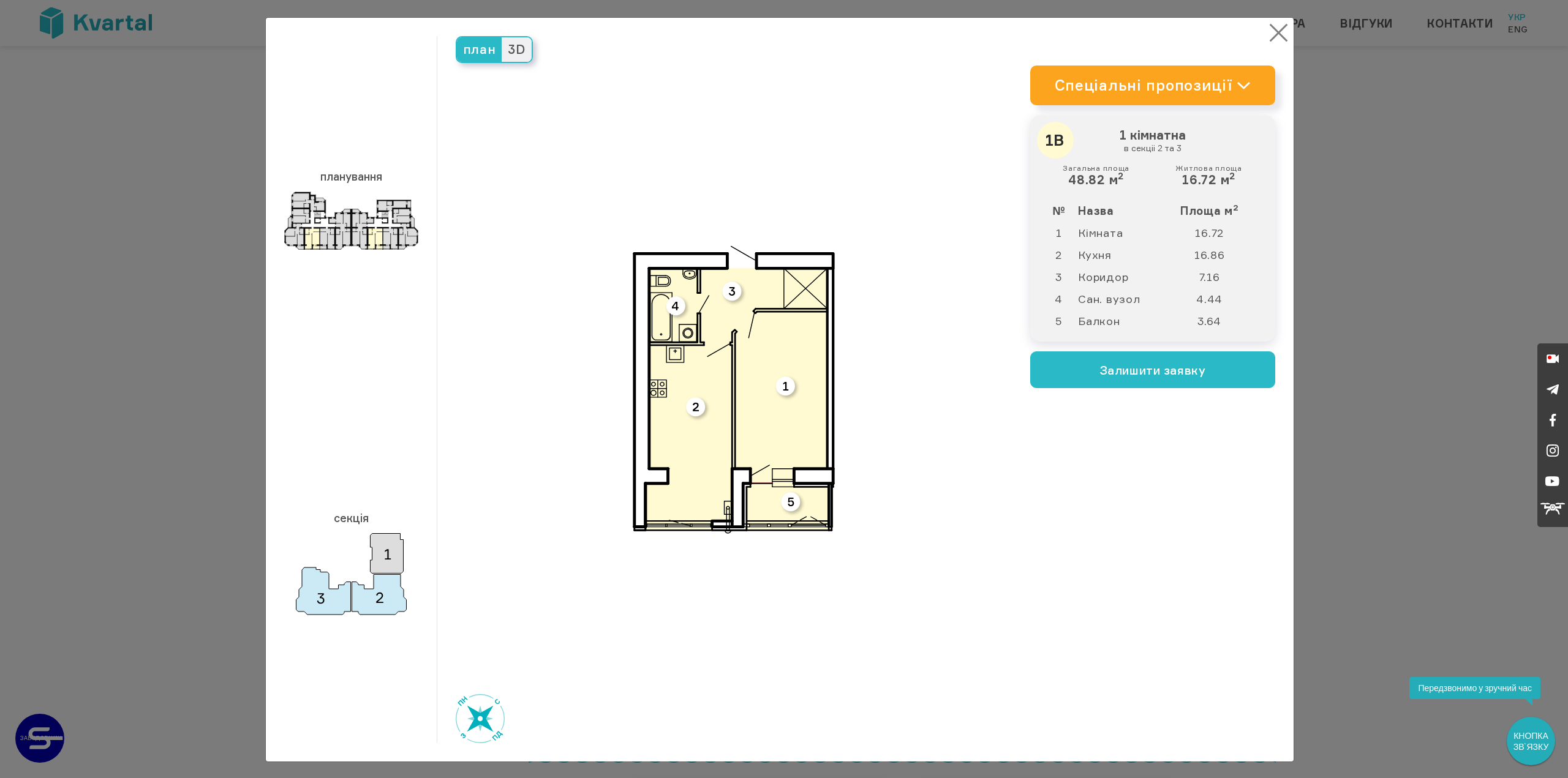
click at [1270, 26] on button "×" at bounding box center [1279, 32] width 24 height 24
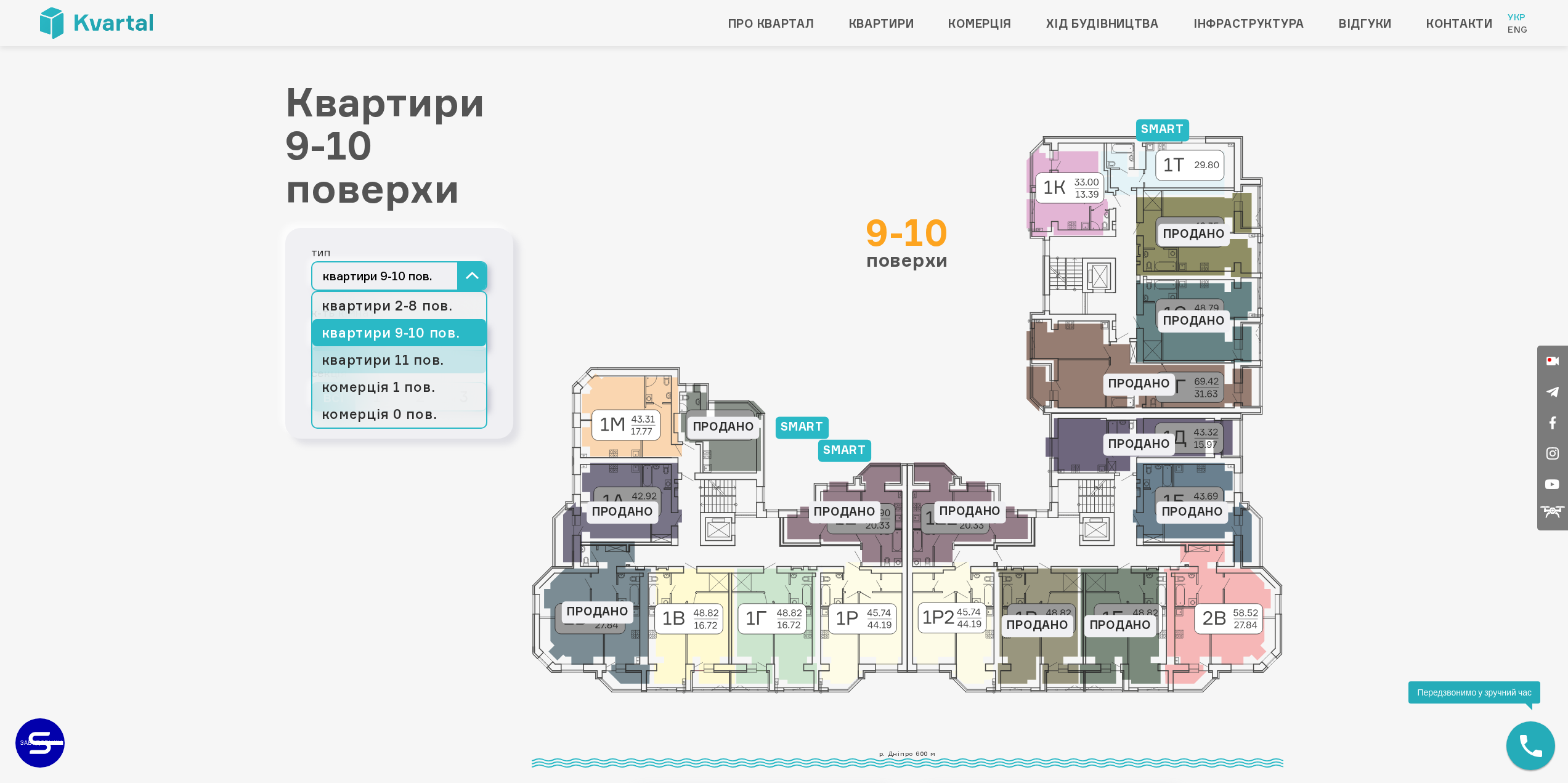
click at [408, 350] on link "квартири 11 пов." at bounding box center [399, 360] width 174 height 27
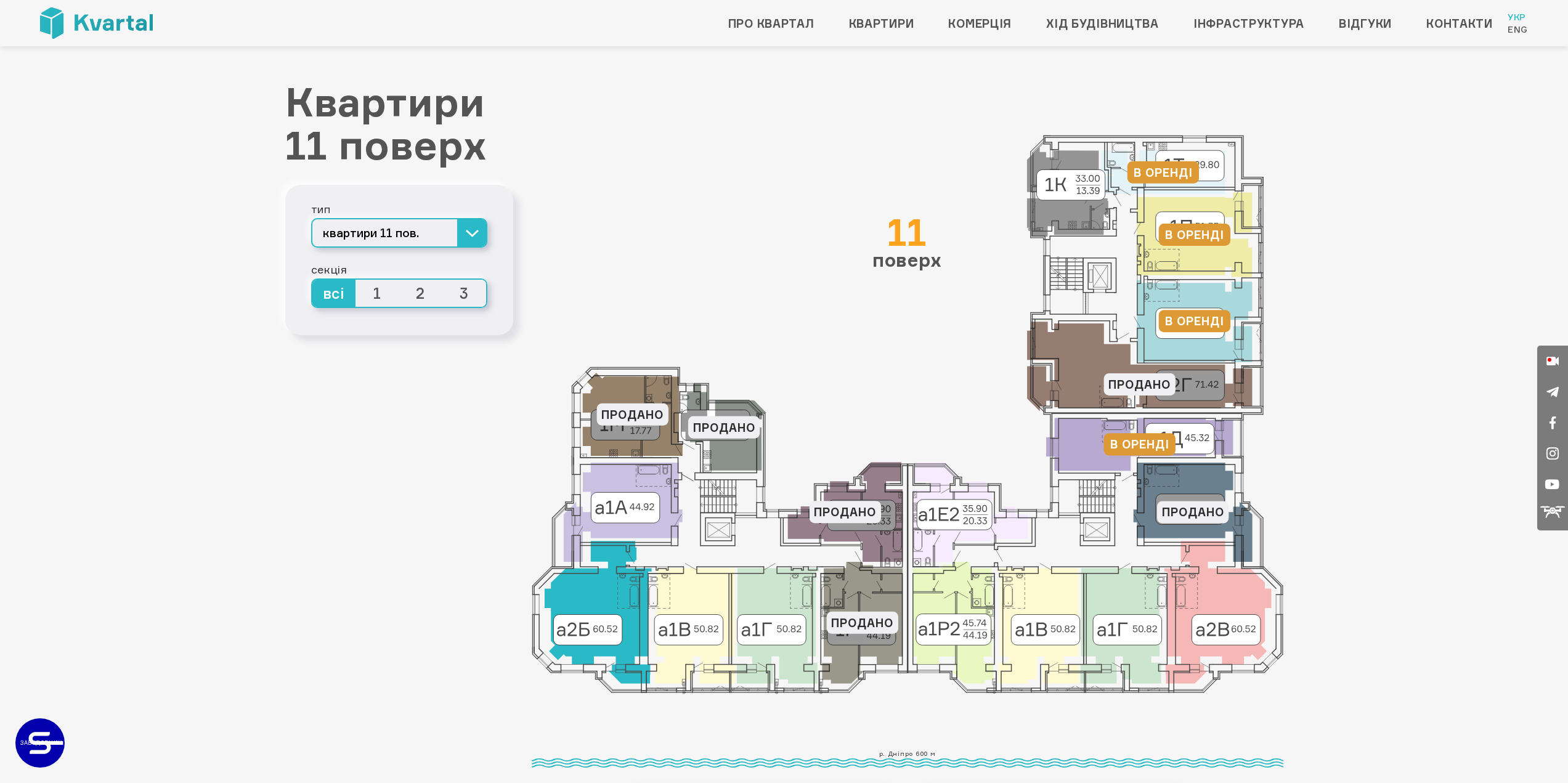
click at [596, 580] on icon at bounding box center [598, 612] width 107 height 142
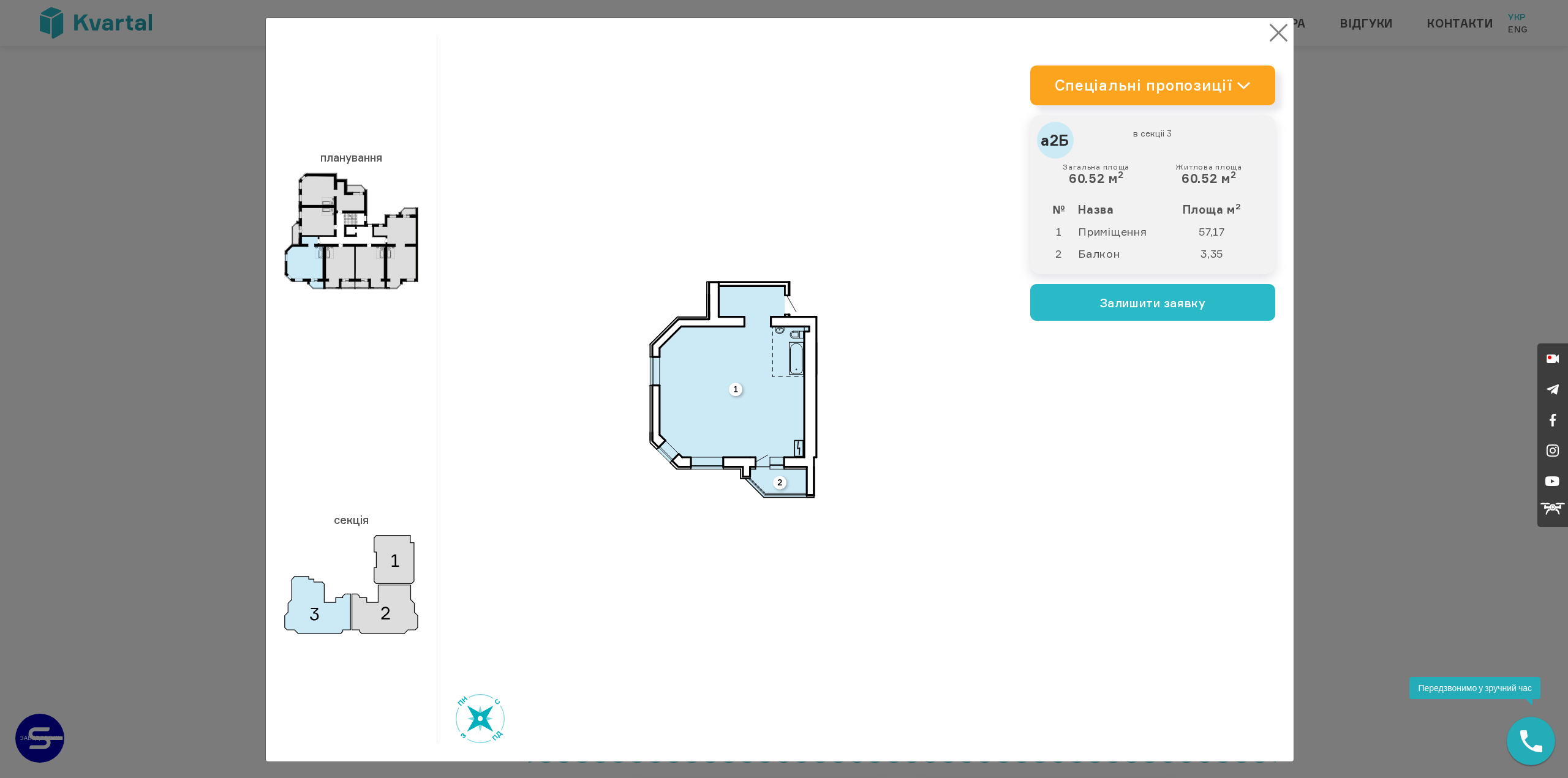
click at [1267, 39] on button "×" at bounding box center [1279, 32] width 24 height 24
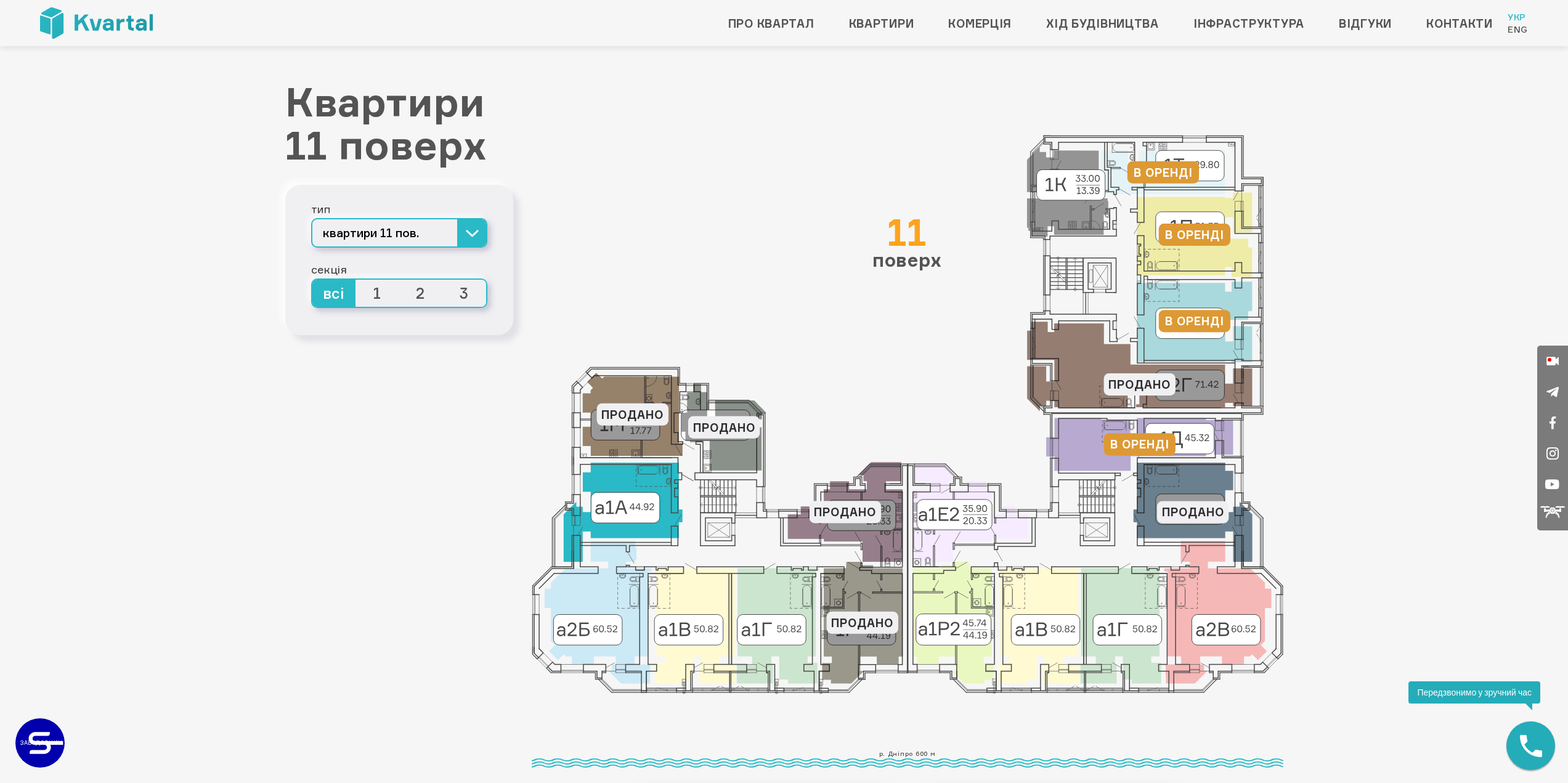
click at [640, 527] on icon at bounding box center [622, 512] width 119 height 99
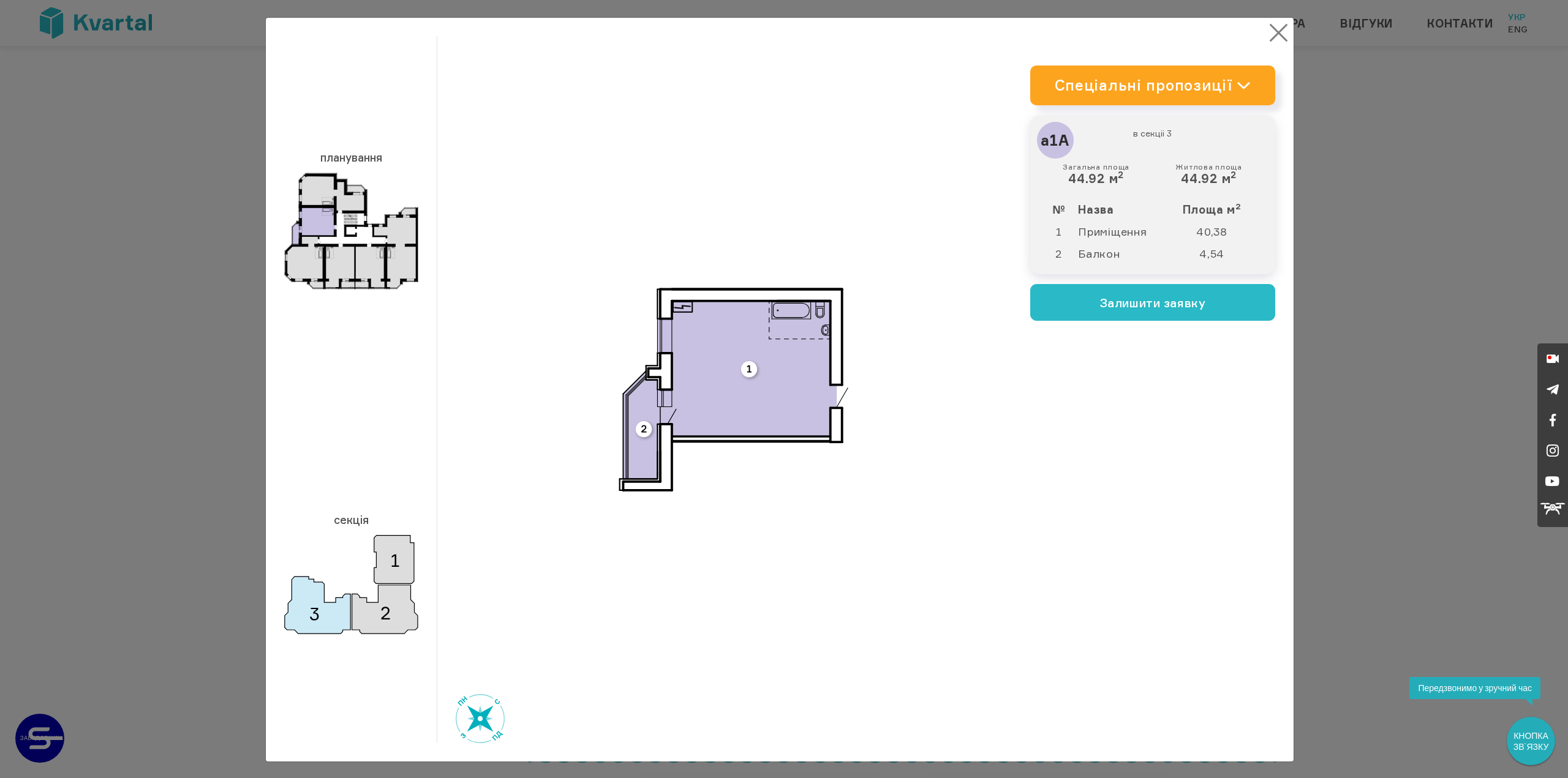
click at [1271, 41] on button "×" at bounding box center [1279, 32] width 24 height 24
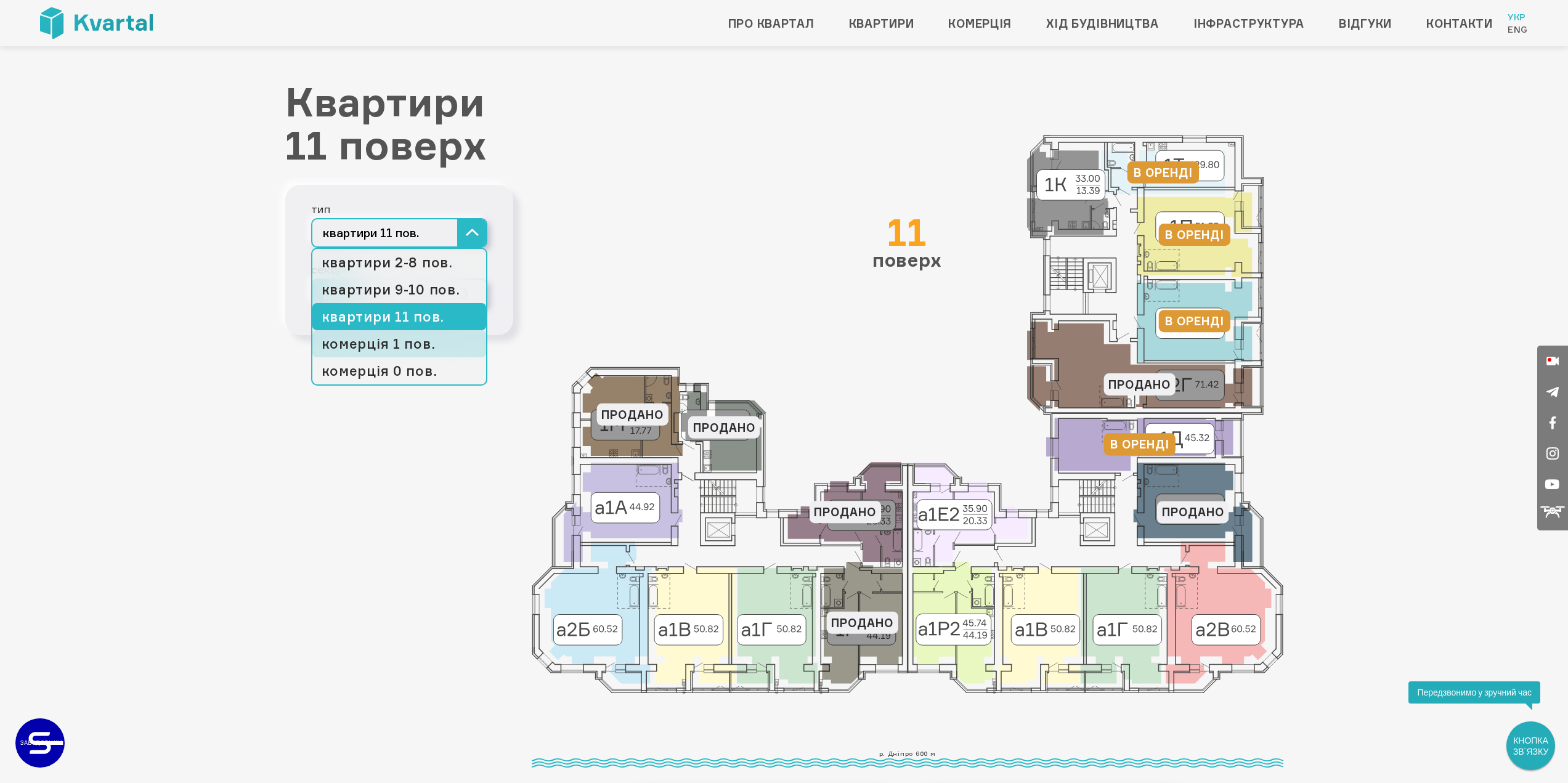
click at [390, 345] on link "комерція 1 пов." at bounding box center [399, 344] width 174 height 27
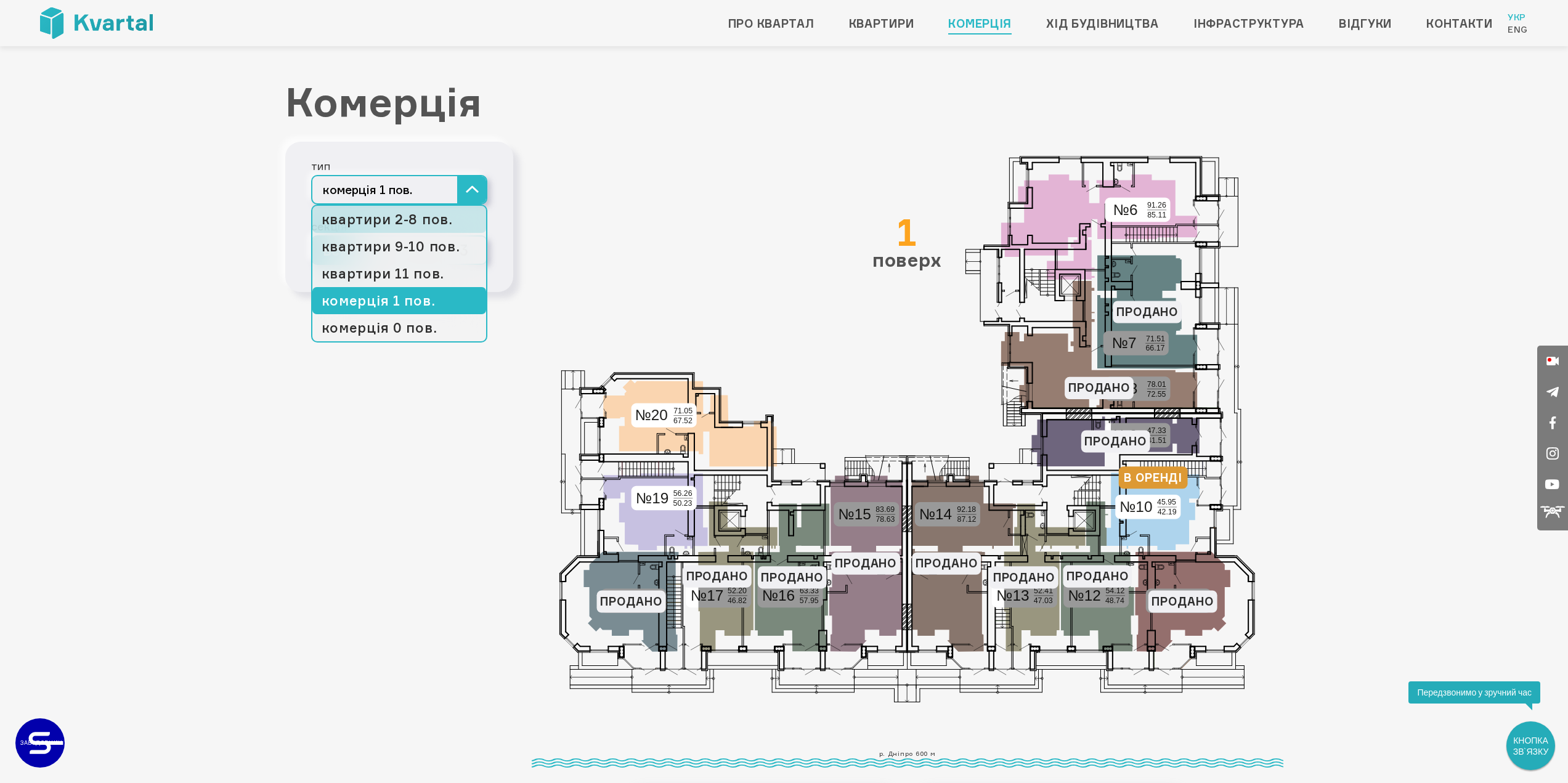
click at [425, 219] on link "квартири 2-8 пов." at bounding box center [399, 219] width 174 height 27
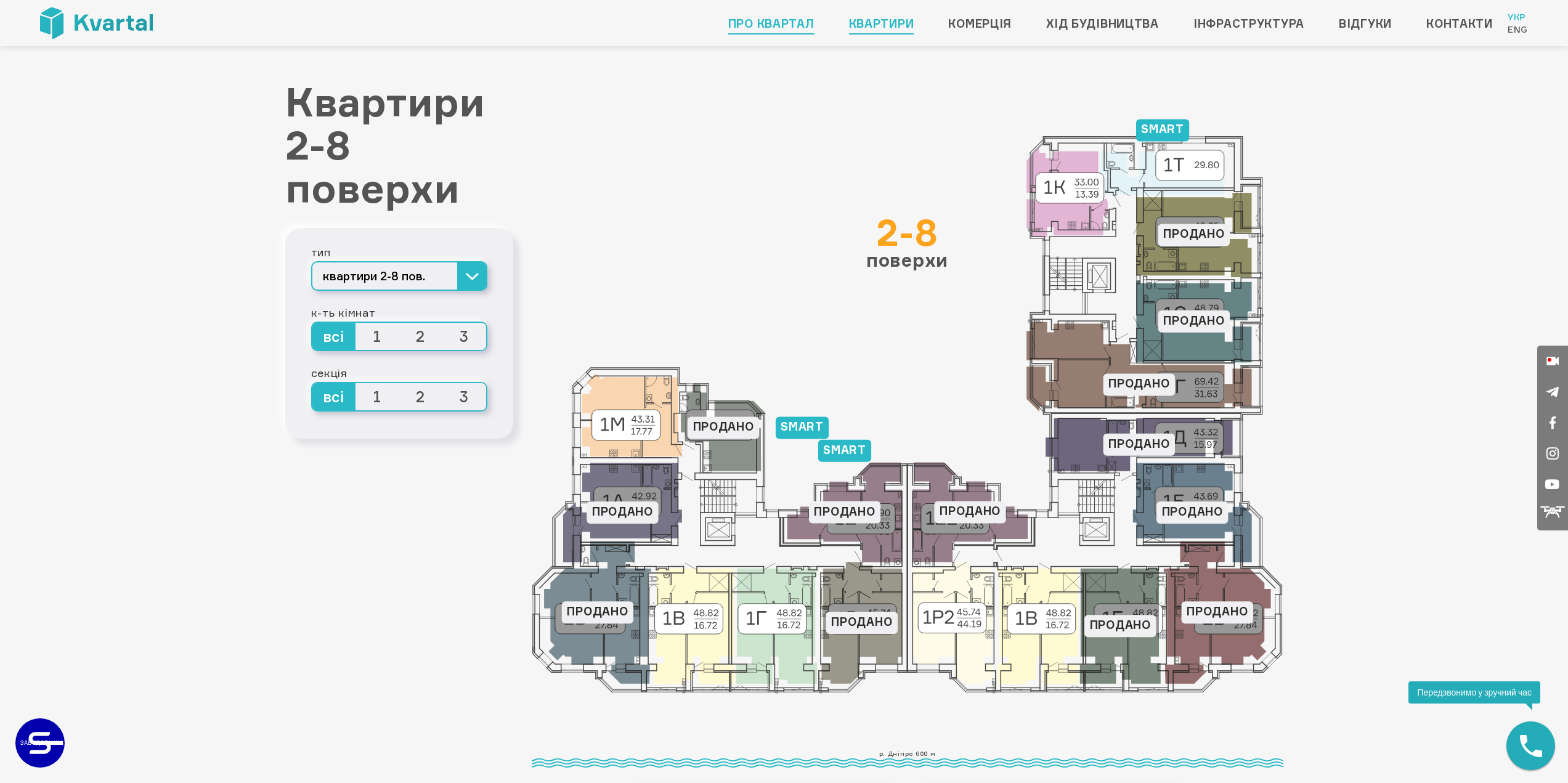
click at [755, 22] on link "Про квартал" at bounding box center [771, 23] width 86 height 19
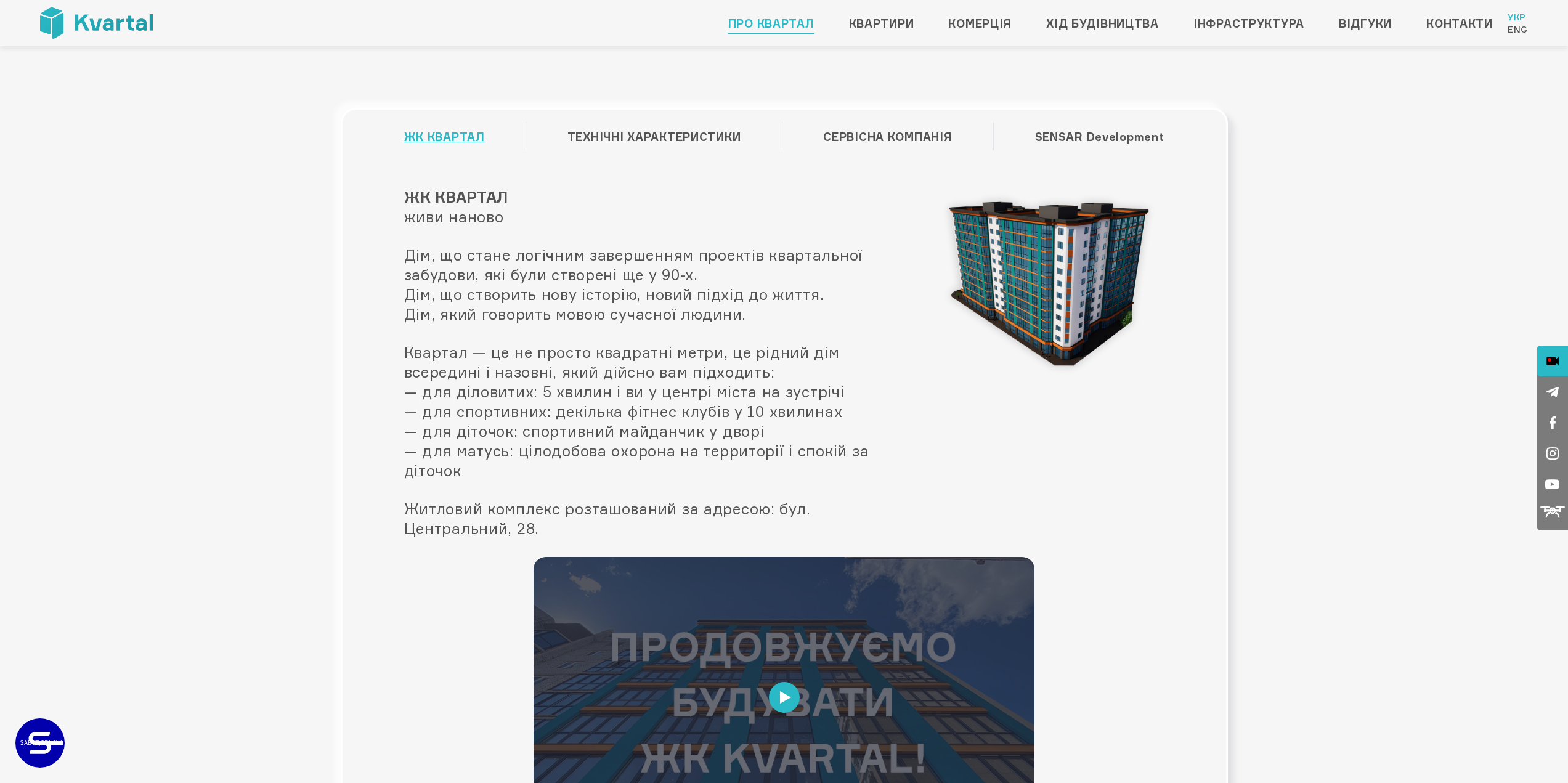
click at [1553, 355] on icon at bounding box center [1552, 361] width 12 height 31
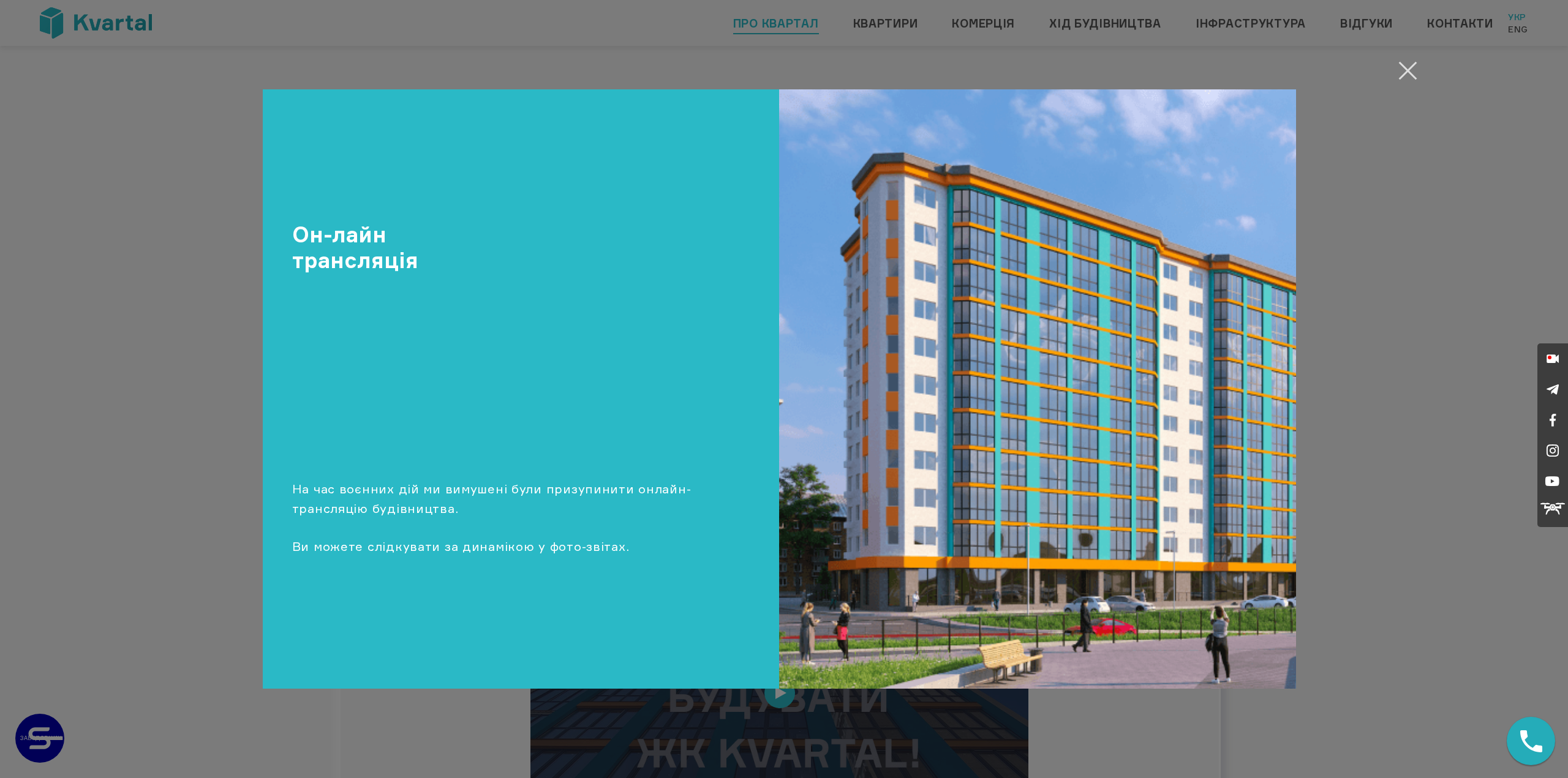
click at [1414, 71] on button "Закрити" at bounding box center [1407, 70] width 24 height 24
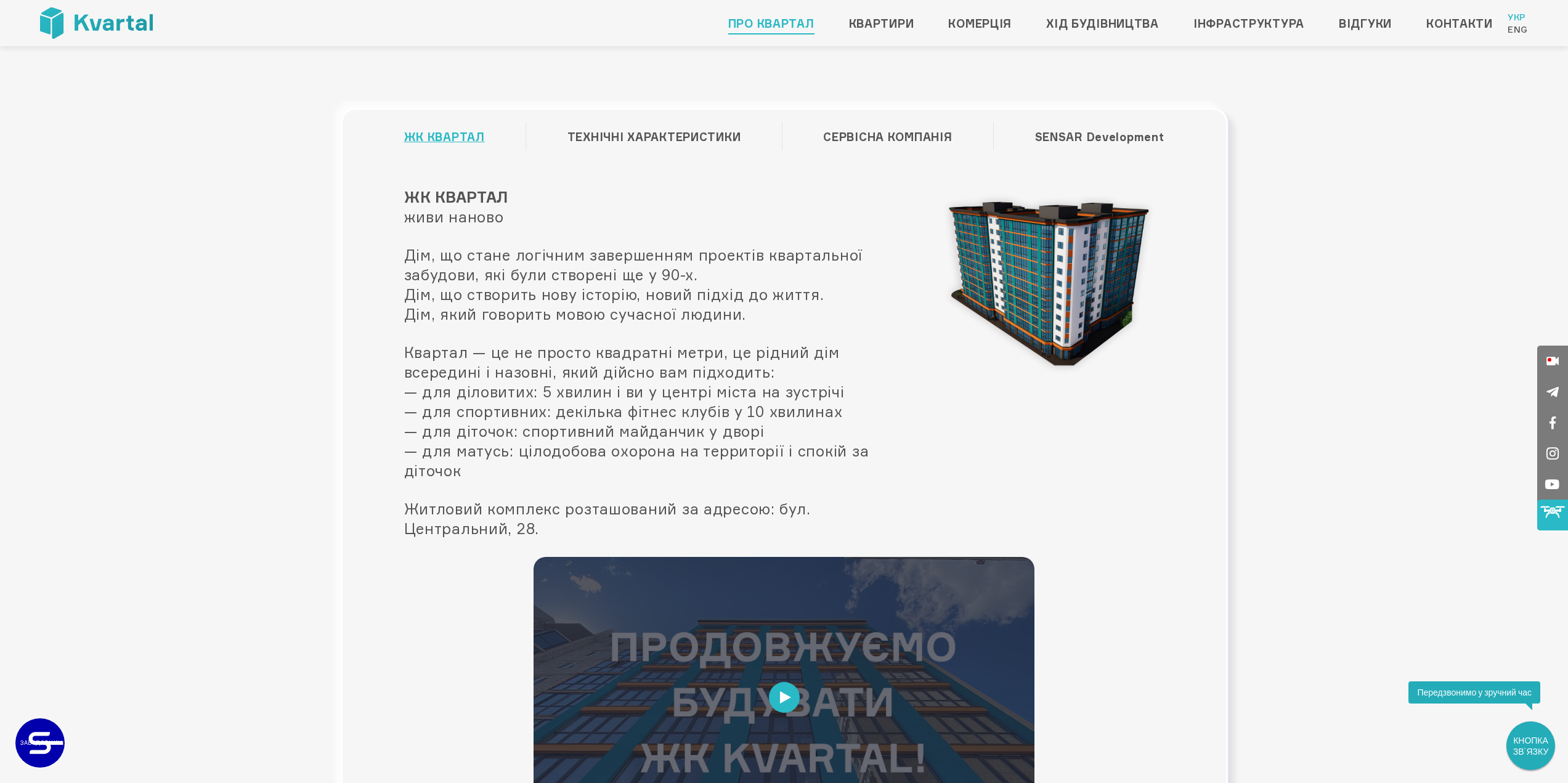
click at [1554, 511] on icon at bounding box center [1552, 509] width 25 height 7
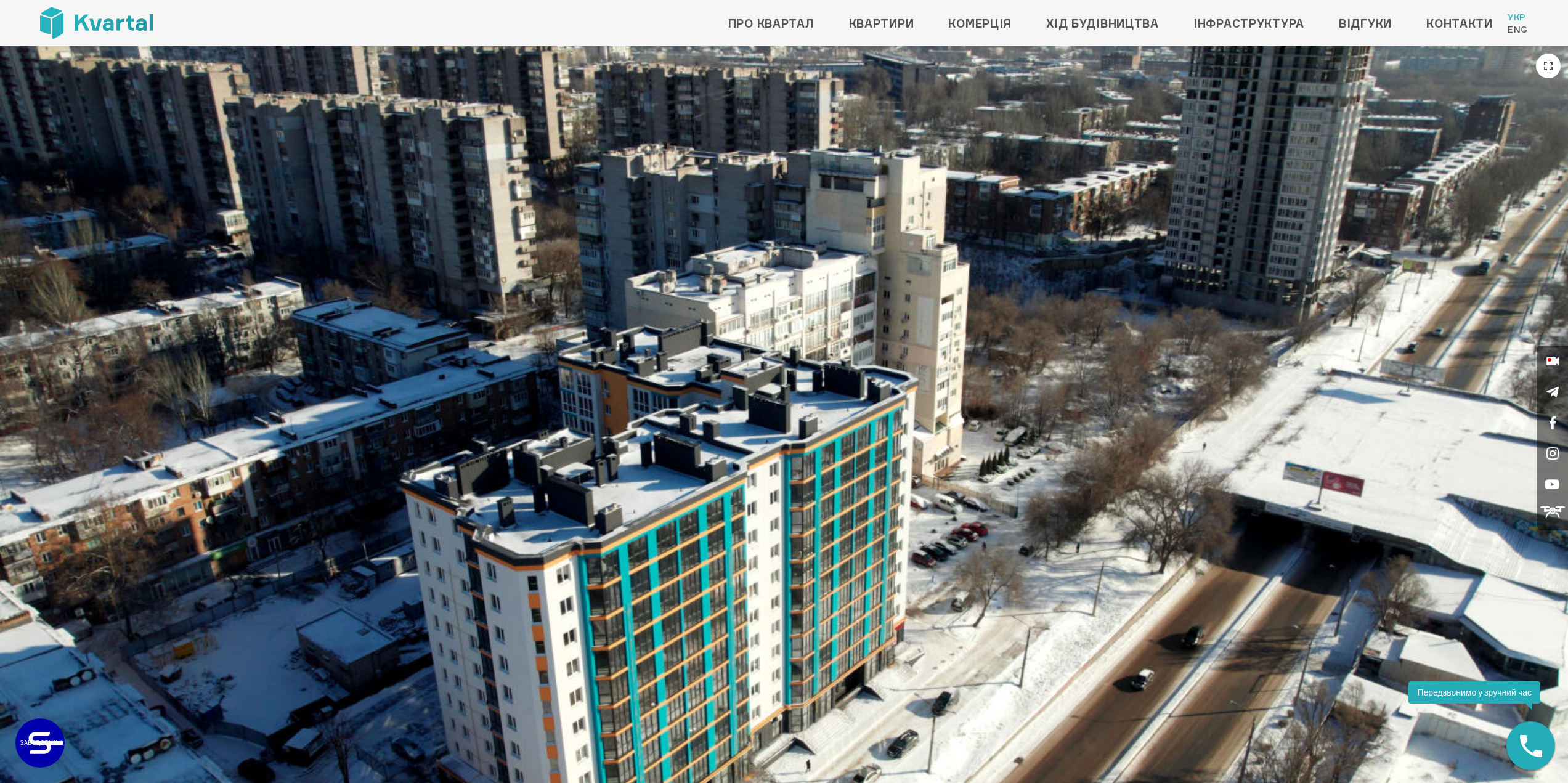
drag, startPoint x: 1177, startPoint y: 356, endPoint x: 1167, endPoint y: 357, distance: 10.0
click at [1177, 356] on img at bounding box center [784, 487] width 1568 height 883
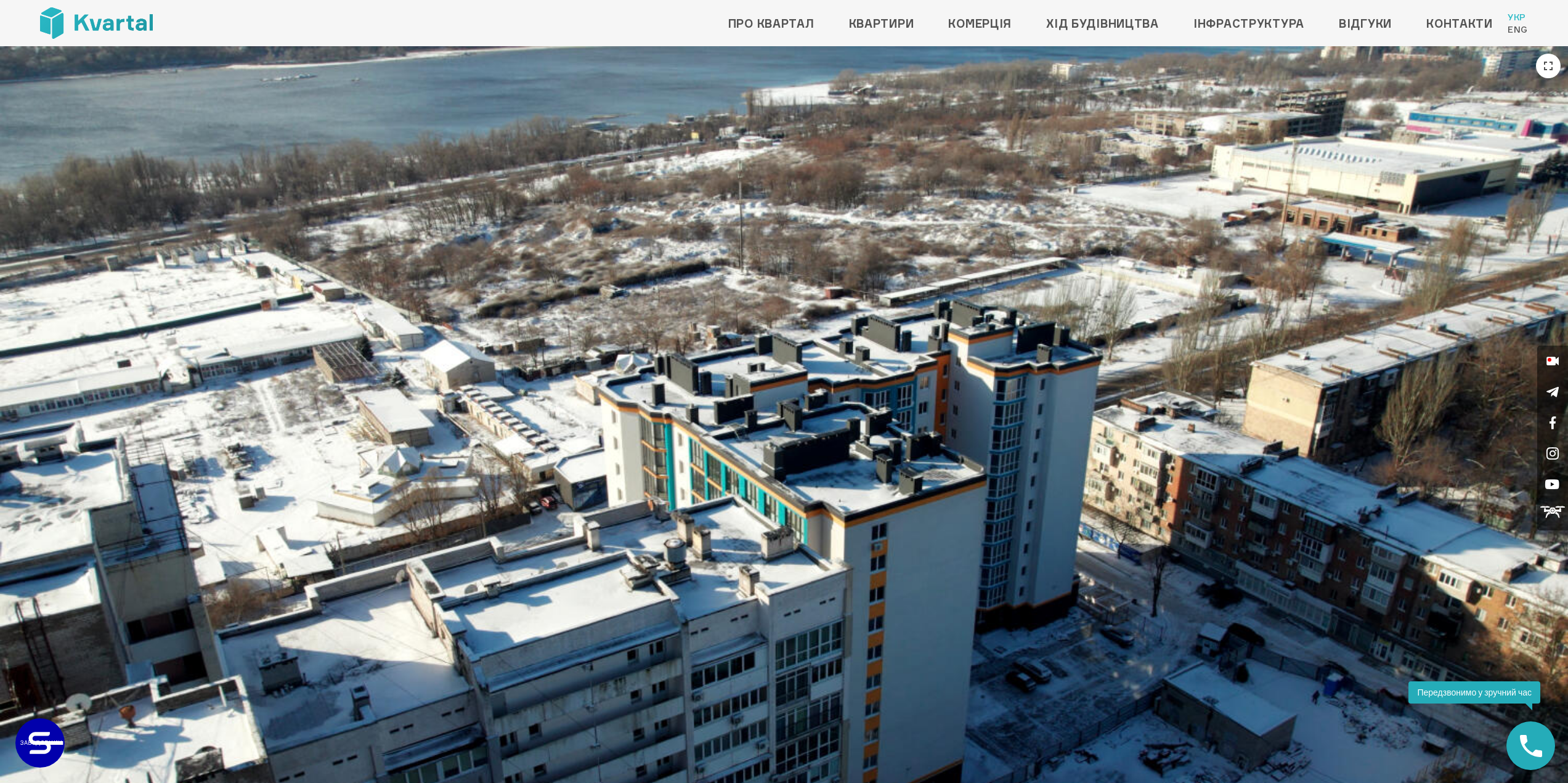
drag, startPoint x: 934, startPoint y: 495, endPoint x: 633, endPoint y: 312, distance: 352.3
click at [633, 312] on img at bounding box center [784, 487] width 1568 height 883
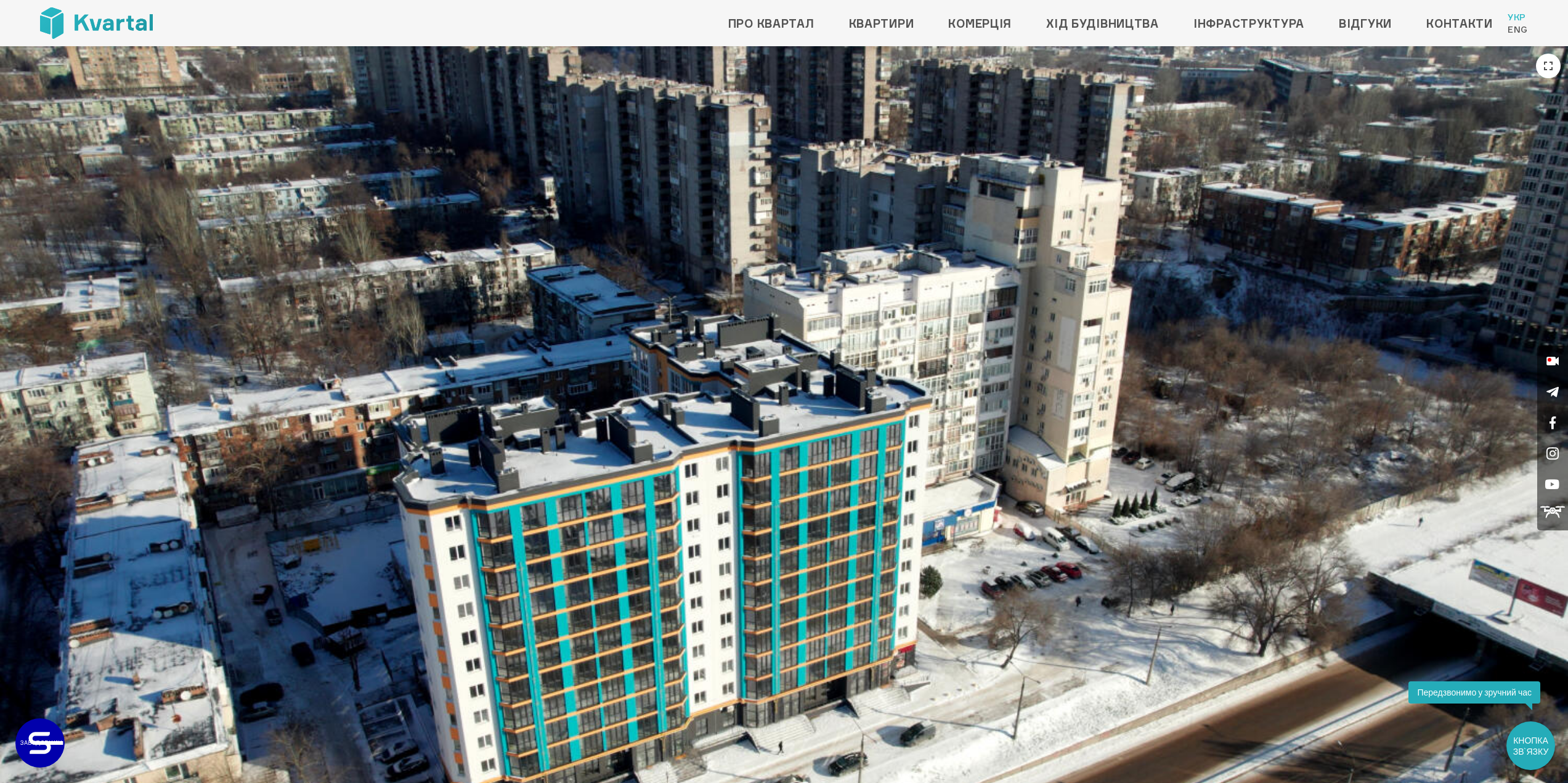
drag, startPoint x: 818, startPoint y: 439, endPoint x: 1091, endPoint y: 469, distance: 274.6
click at [1108, 475] on img at bounding box center [784, 487] width 1568 height 883
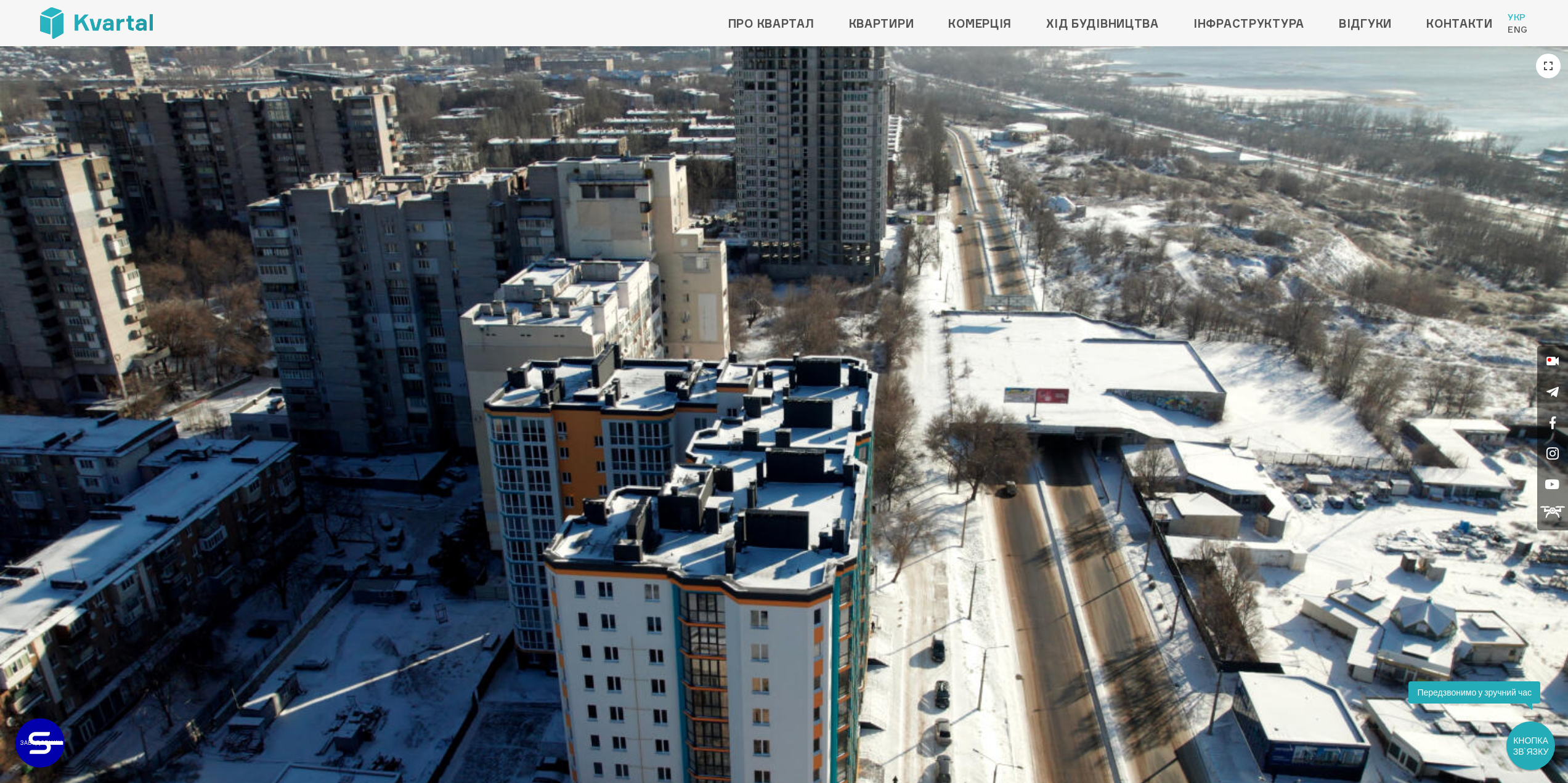
drag, startPoint x: 803, startPoint y: 473, endPoint x: 835, endPoint y: 472, distance: 32.0
click at [879, 482] on img at bounding box center [784, 487] width 1568 height 883
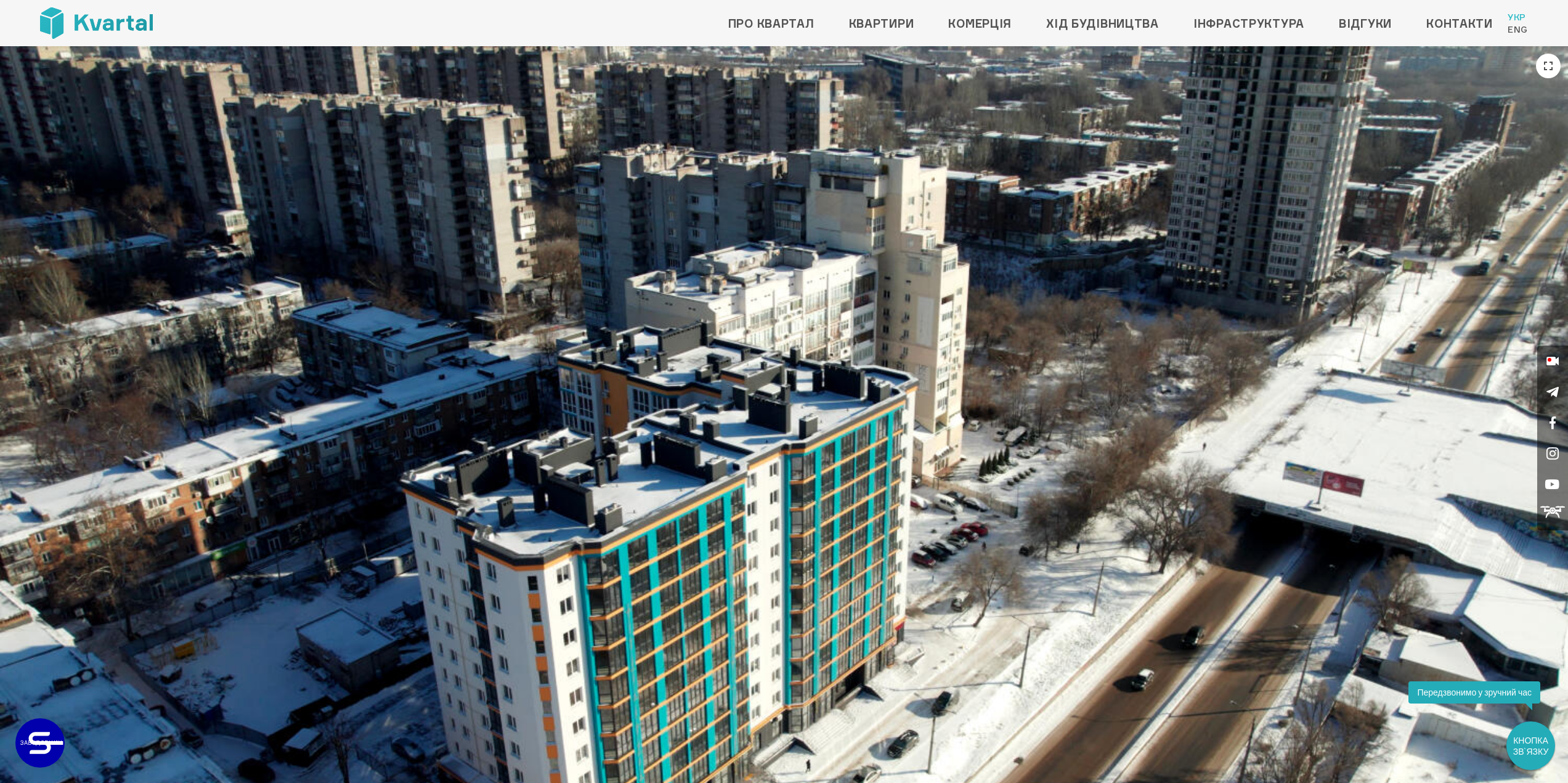
drag, startPoint x: 585, startPoint y: 510, endPoint x: 537, endPoint y: 533, distance: 53.2
click at [537, 533] on img at bounding box center [784, 487] width 1568 height 883
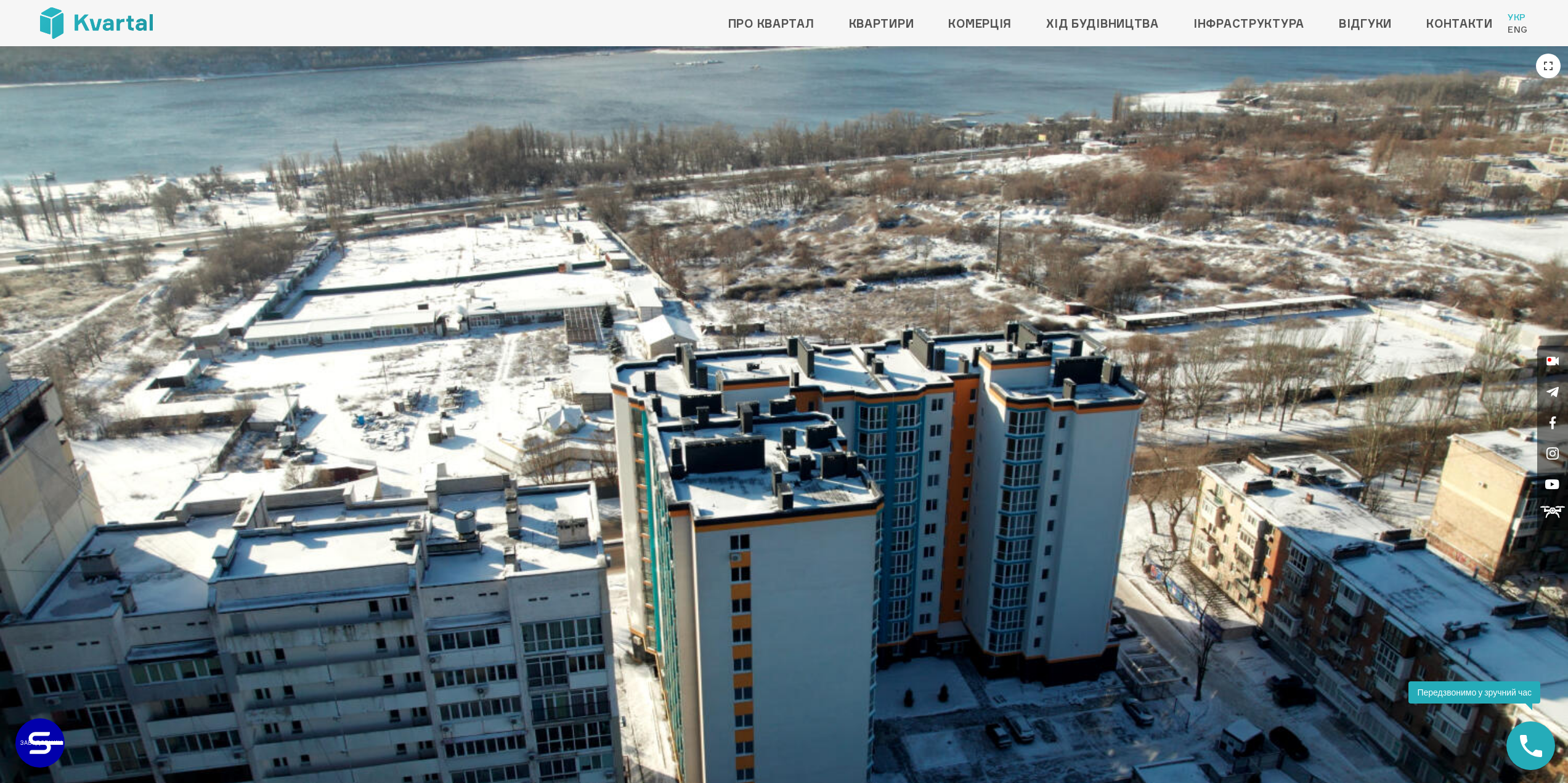
drag, startPoint x: 227, startPoint y: 513, endPoint x: 398, endPoint y: 460, distance: 179.0
click at [398, 460] on img at bounding box center [784, 487] width 1568 height 883
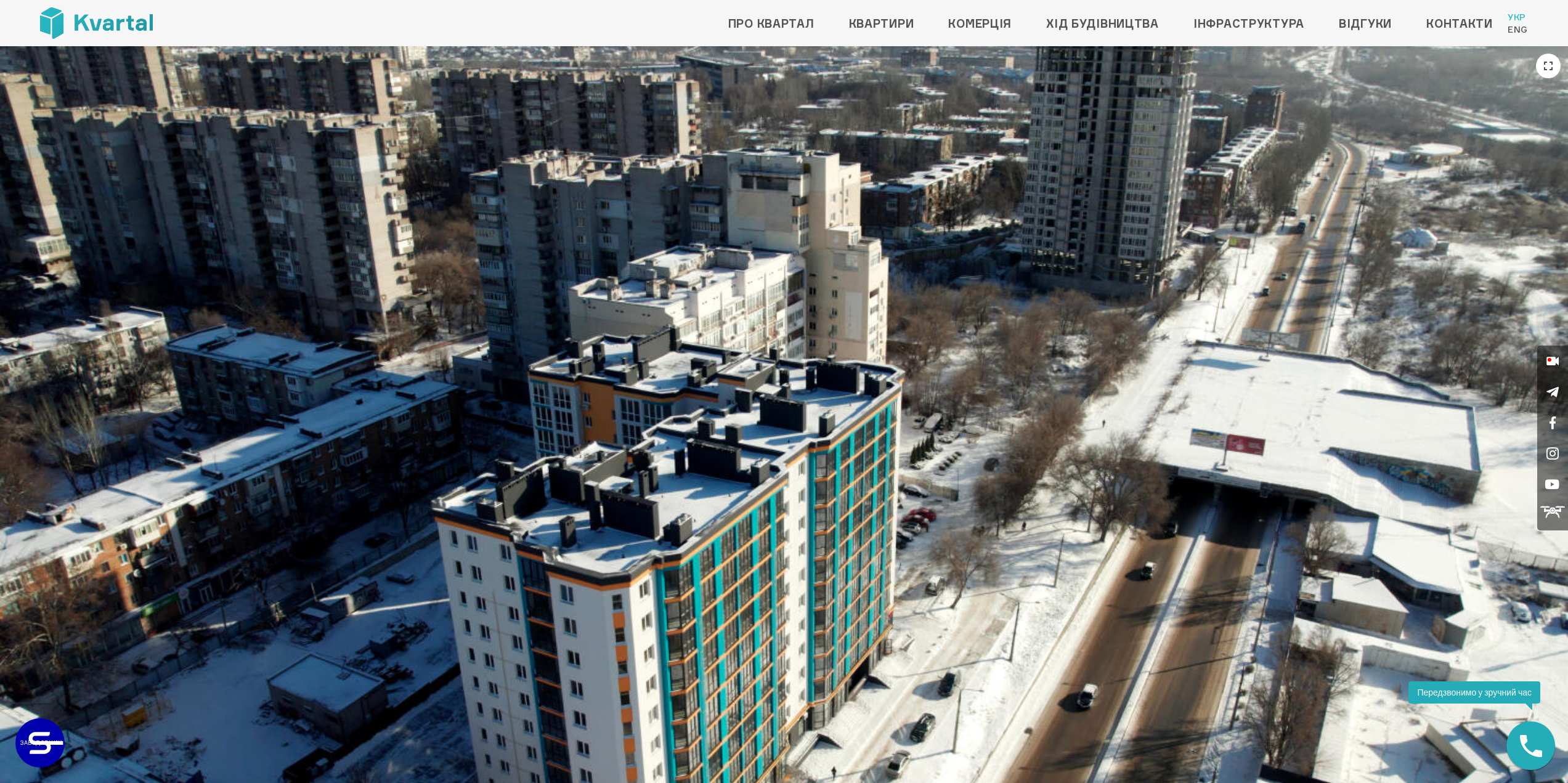
drag, startPoint x: 678, startPoint y: 434, endPoint x: 521, endPoint y: 472, distance: 161.5
click at [521, 472] on img at bounding box center [784, 487] width 1568 height 883
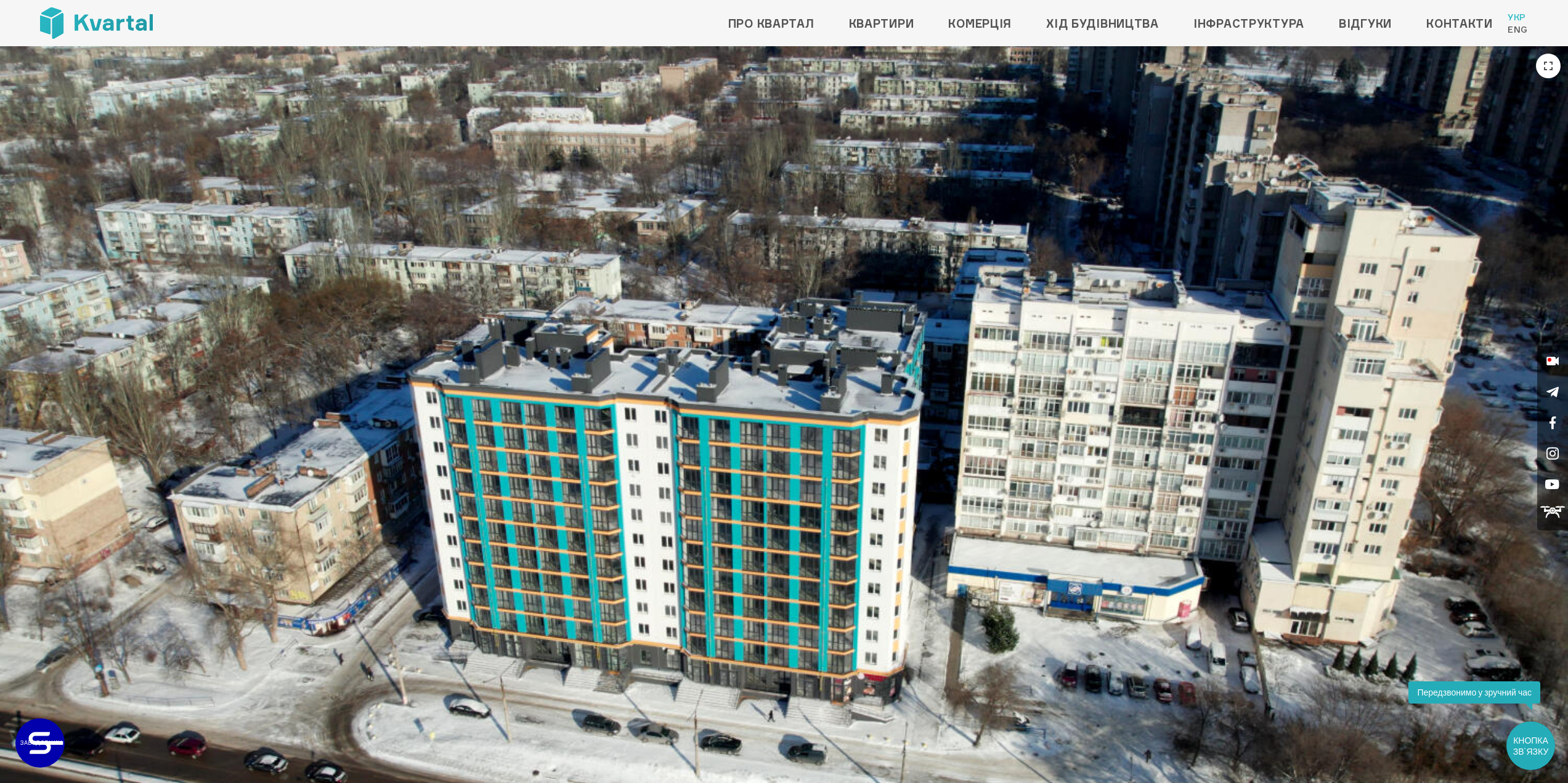
drag, startPoint x: 444, startPoint y: 425, endPoint x: 343, endPoint y: 444, distance: 102.8
click at [343, 444] on img at bounding box center [784, 487] width 1568 height 883
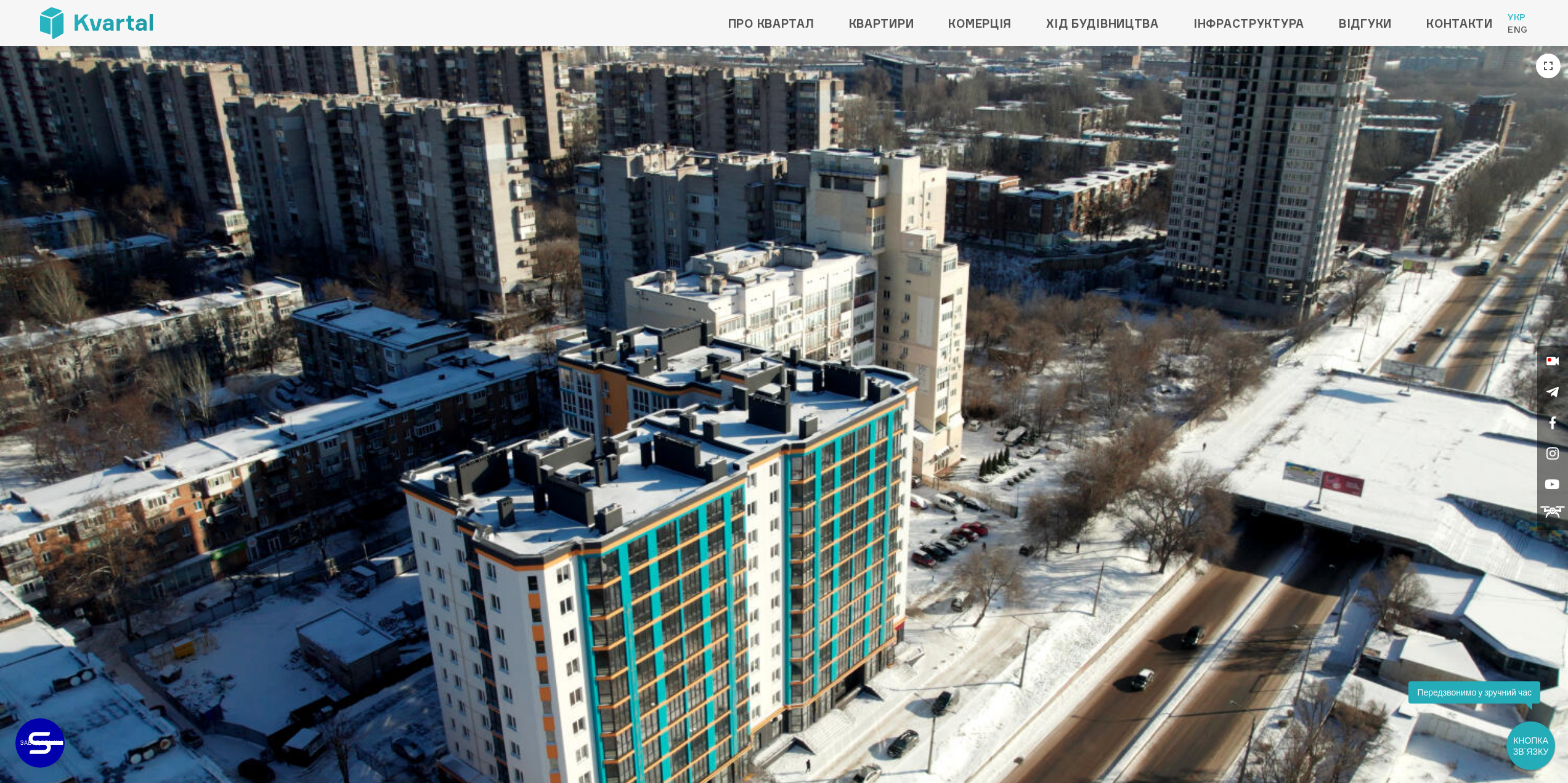
drag, startPoint x: 356, startPoint y: 463, endPoint x: 424, endPoint y: 476, distance: 69.2
click at [424, 476] on img at bounding box center [784, 487] width 1568 height 883
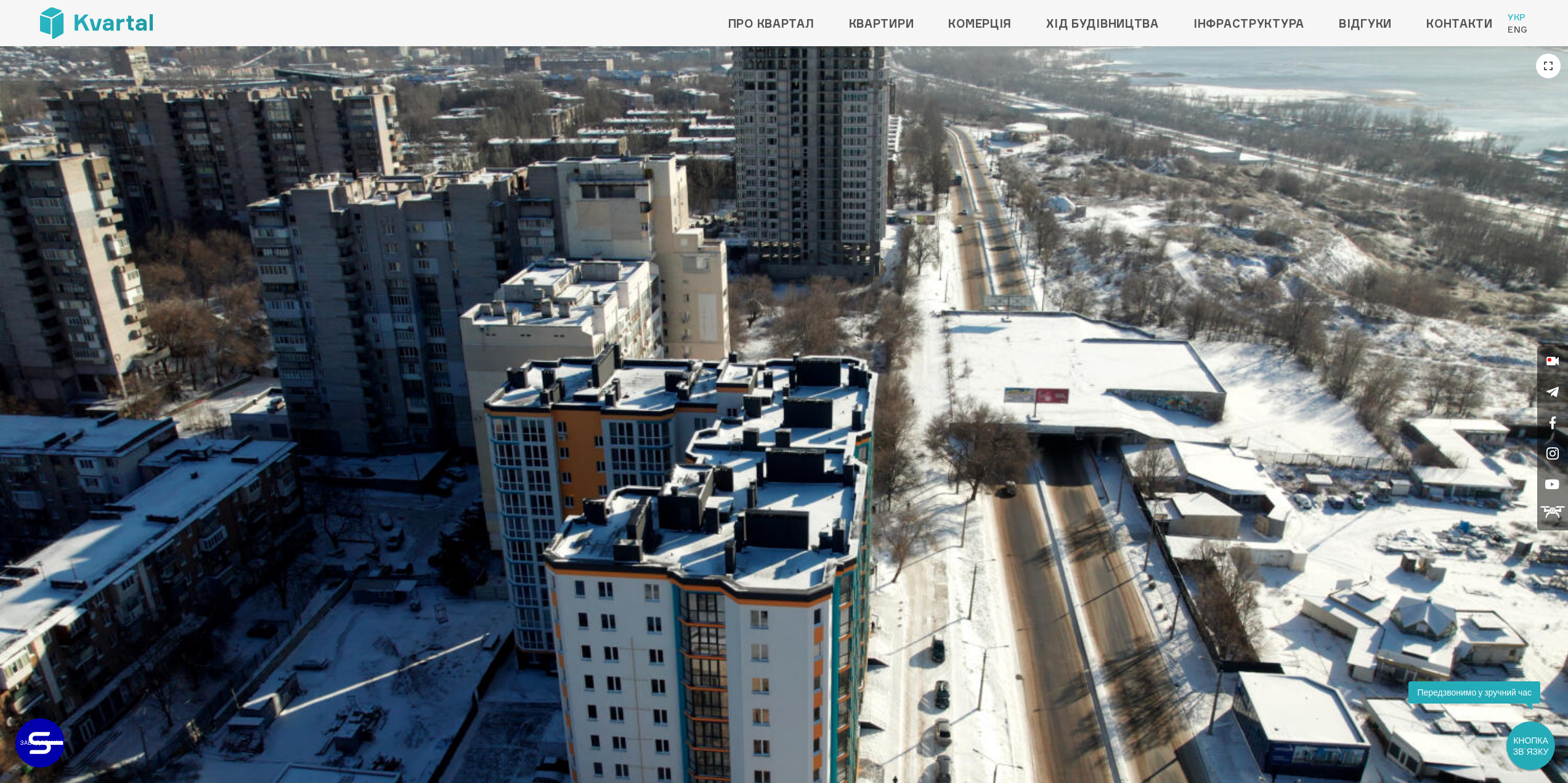
drag, startPoint x: 501, startPoint y: 443, endPoint x: 546, endPoint y: 436, distance: 45.5
click at [546, 436] on img at bounding box center [784, 487] width 1568 height 883
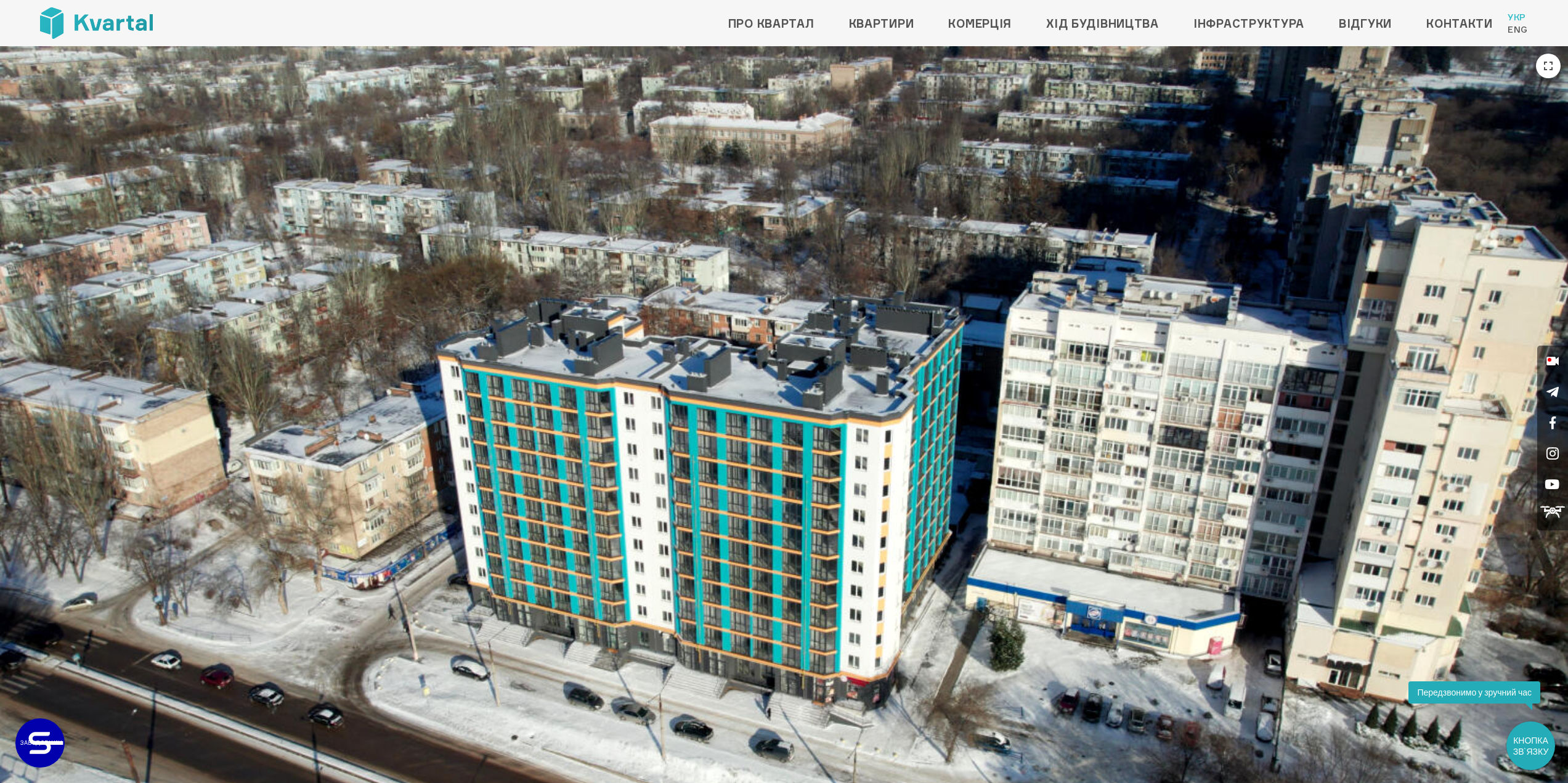
drag, startPoint x: 651, startPoint y: 490, endPoint x: 517, endPoint y: 490, distance: 134.0
click at [517, 490] on img at bounding box center [784, 487] width 1568 height 883
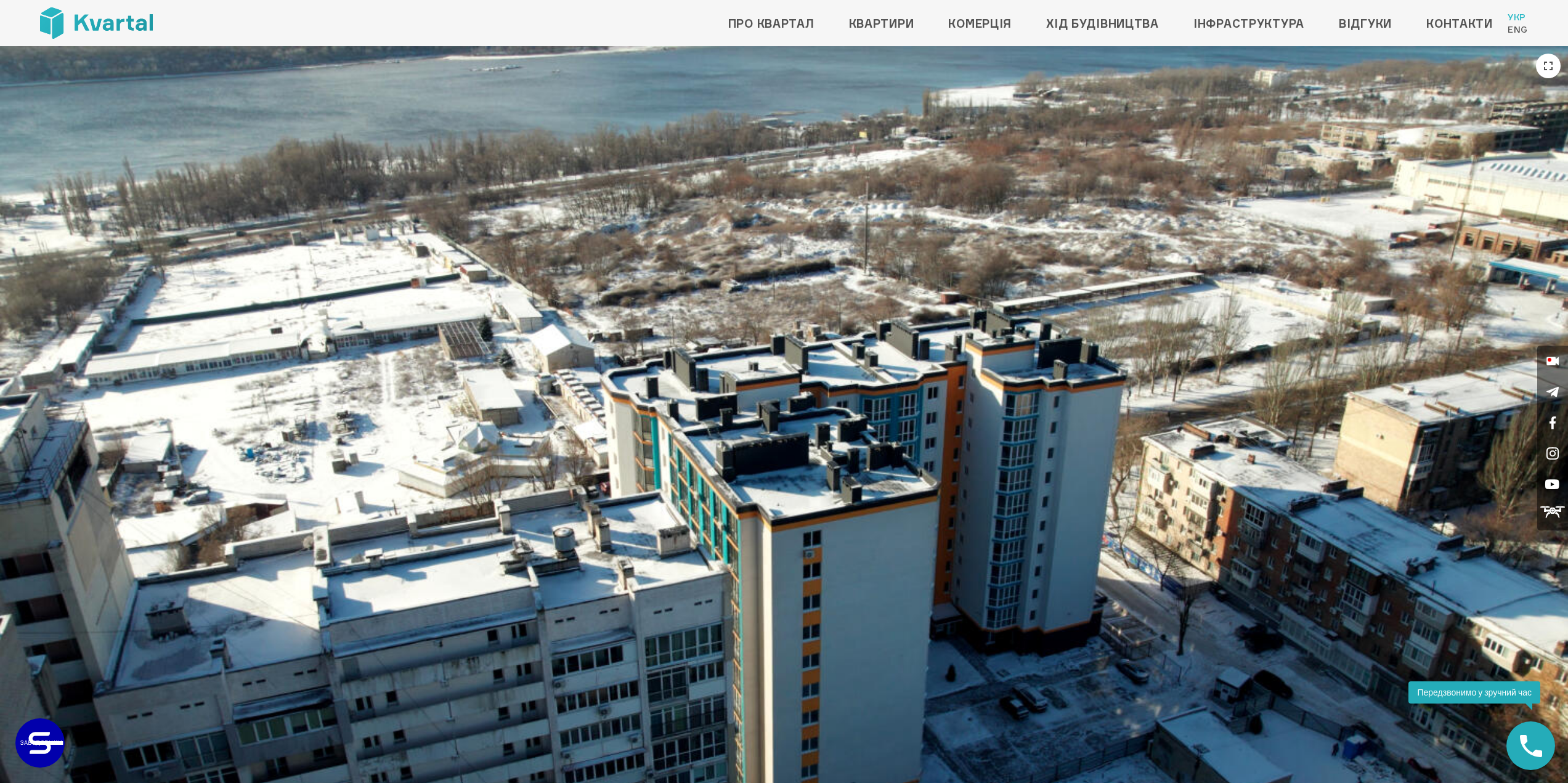
drag, startPoint x: 1027, startPoint y: 349, endPoint x: 836, endPoint y: 356, distance: 191.1
click at [836, 356] on img at bounding box center [784, 487] width 1568 height 883
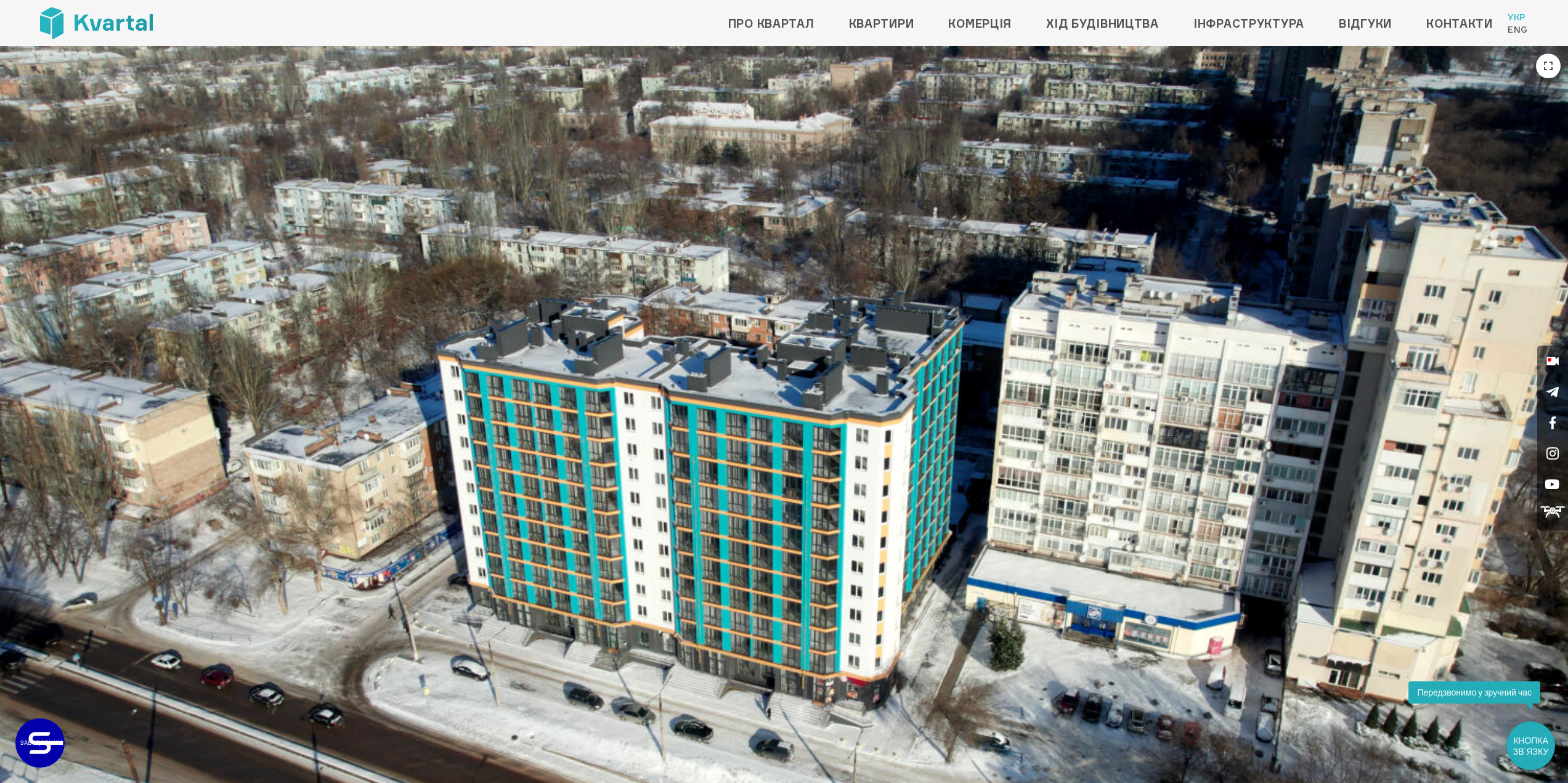
drag, startPoint x: 660, startPoint y: 544, endPoint x: 374, endPoint y: 463, distance: 297.2
click at [374, 463] on img at bounding box center [784, 487] width 1568 height 883
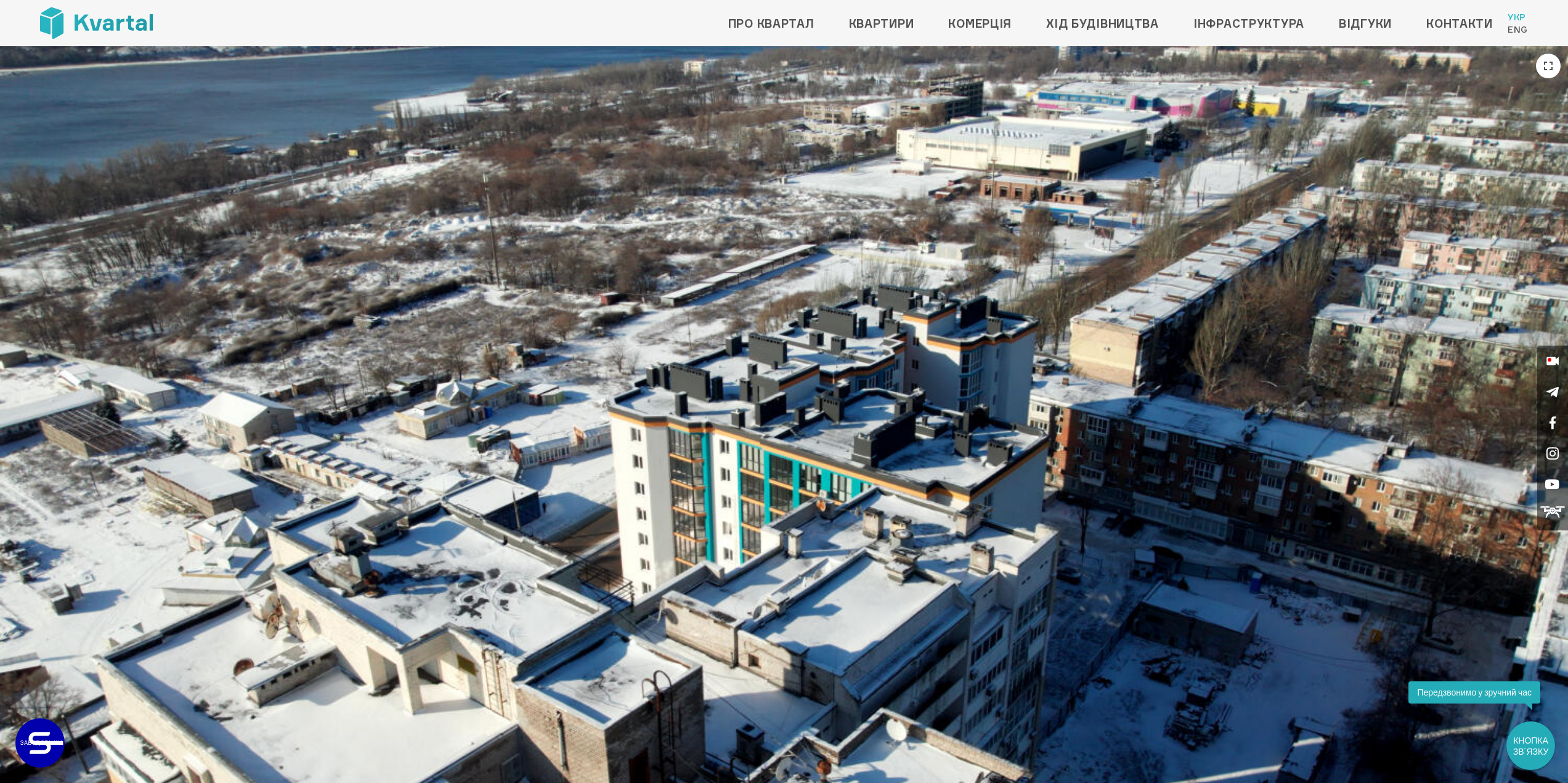
drag, startPoint x: 1149, startPoint y: 408, endPoint x: 1003, endPoint y: 397, distance: 146.4
click at [1003, 397] on img at bounding box center [784, 487] width 1568 height 883
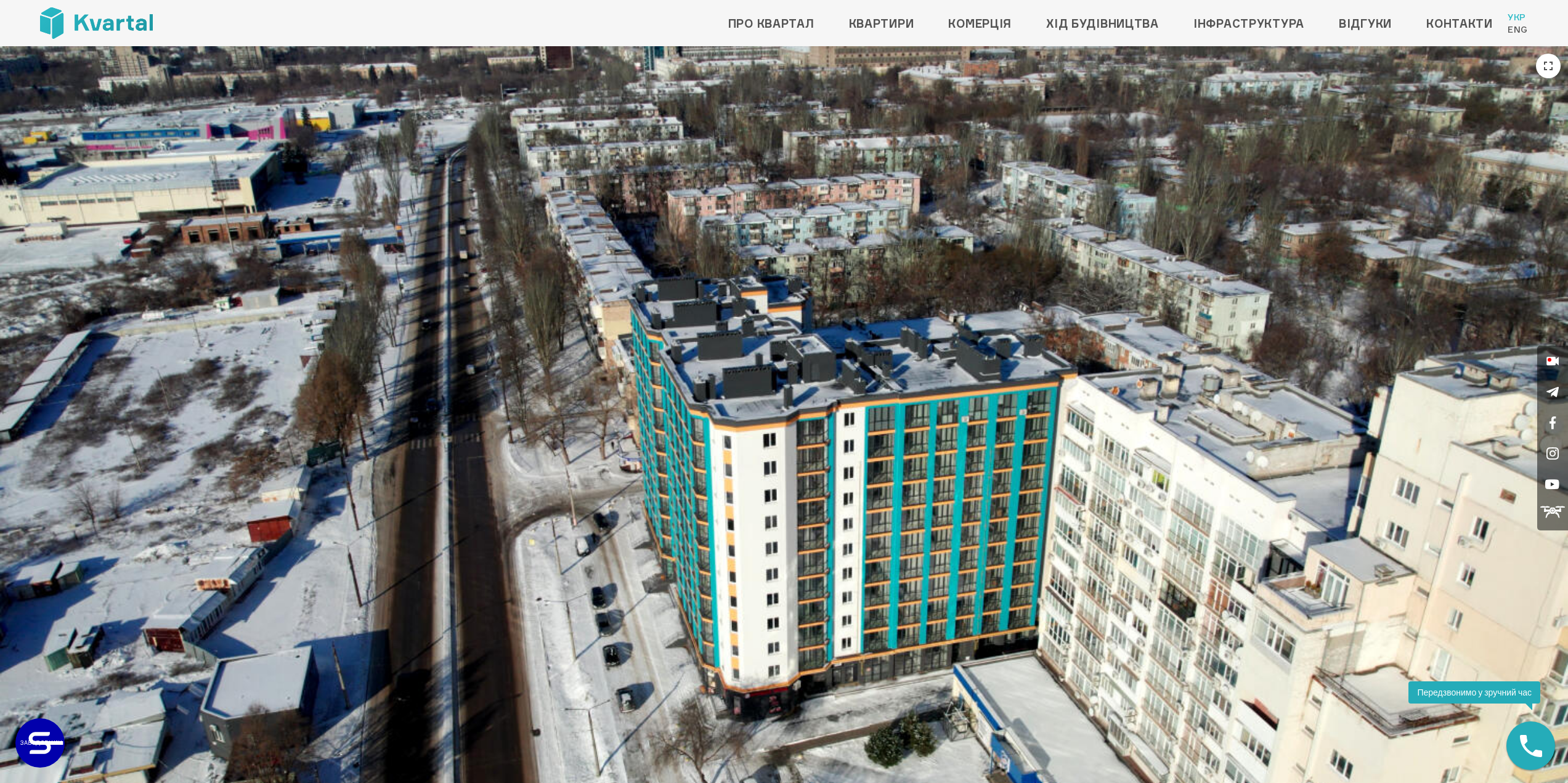
drag, startPoint x: 917, startPoint y: 508, endPoint x: 1008, endPoint y: 447, distance: 109.6
click at [1008, 447] on img at bounding box center [784, 487] width 1568 height 883
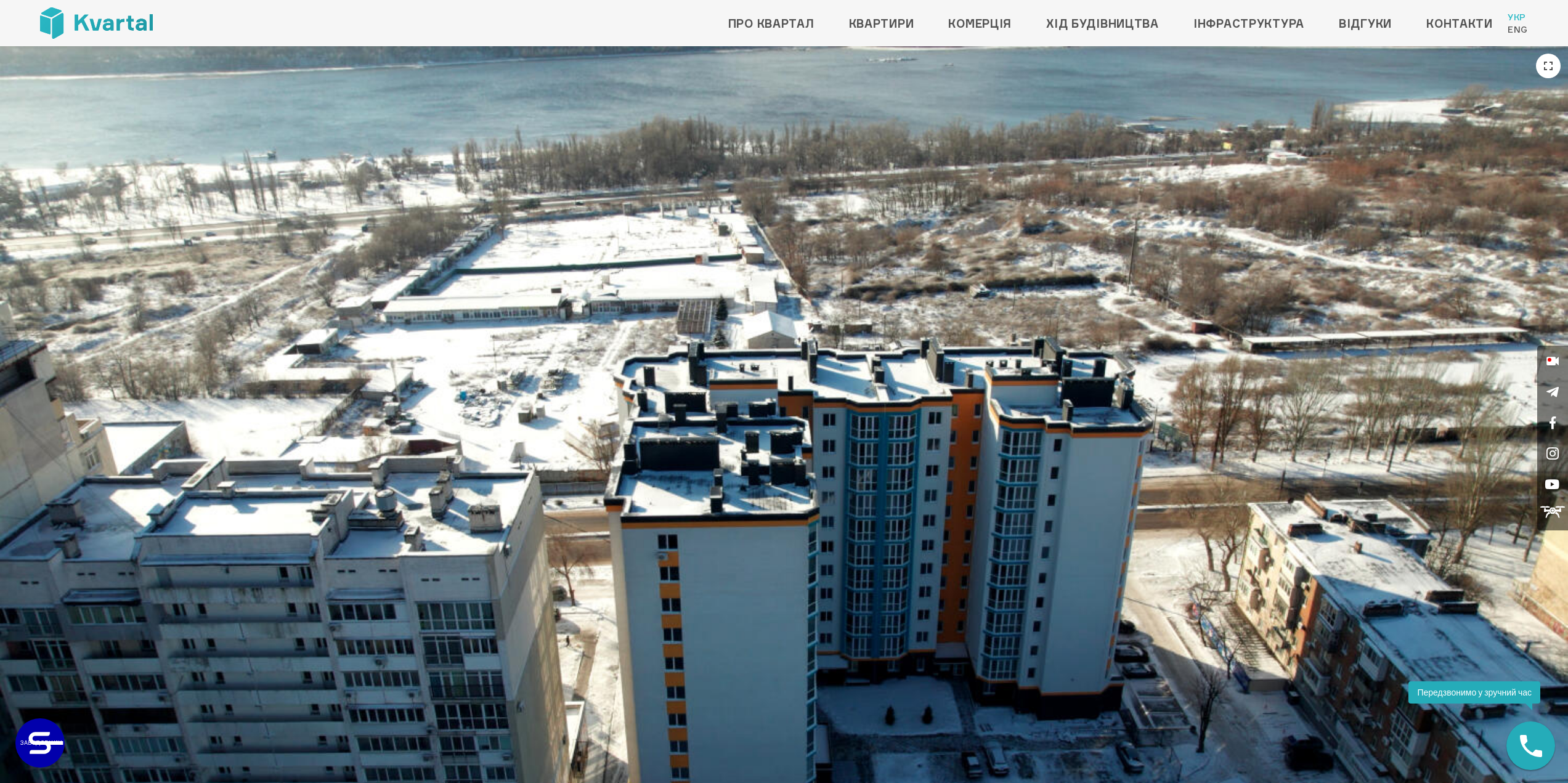
drag, startPoint x: 1117, startPoint y: 456, endPoint x: 963, endPoint y: 432, distance: 155.9
click at [963, 432] on img at bounding box center [784, 487] width 1568 height 883
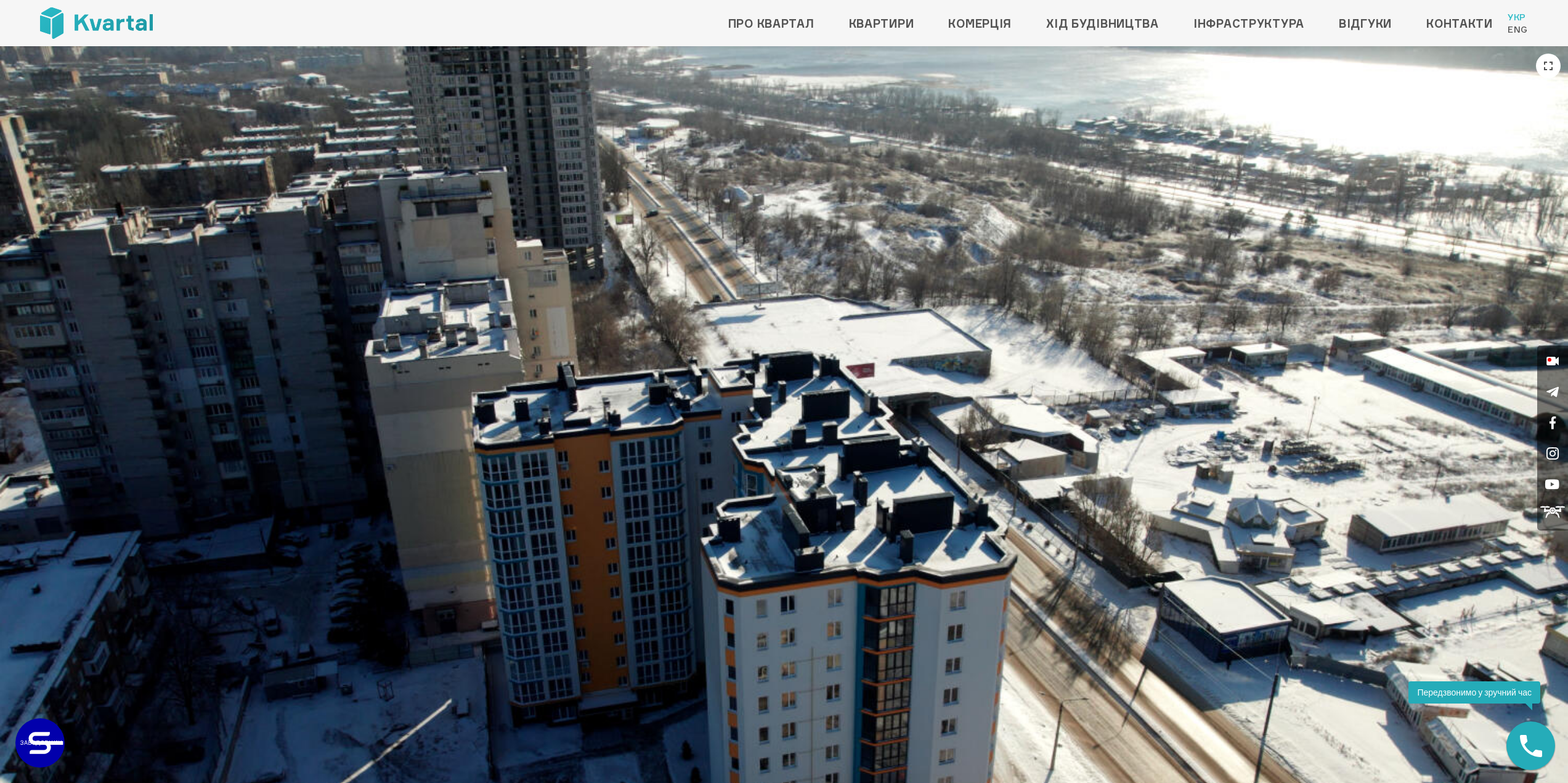
drag, startPoint x: 692, startPoint y: 397, endPoint x: 603, endPoint y: 406, distance: 89.5
click at [603, 406] on img at bounding box center [784, 487] width 1568 height 883
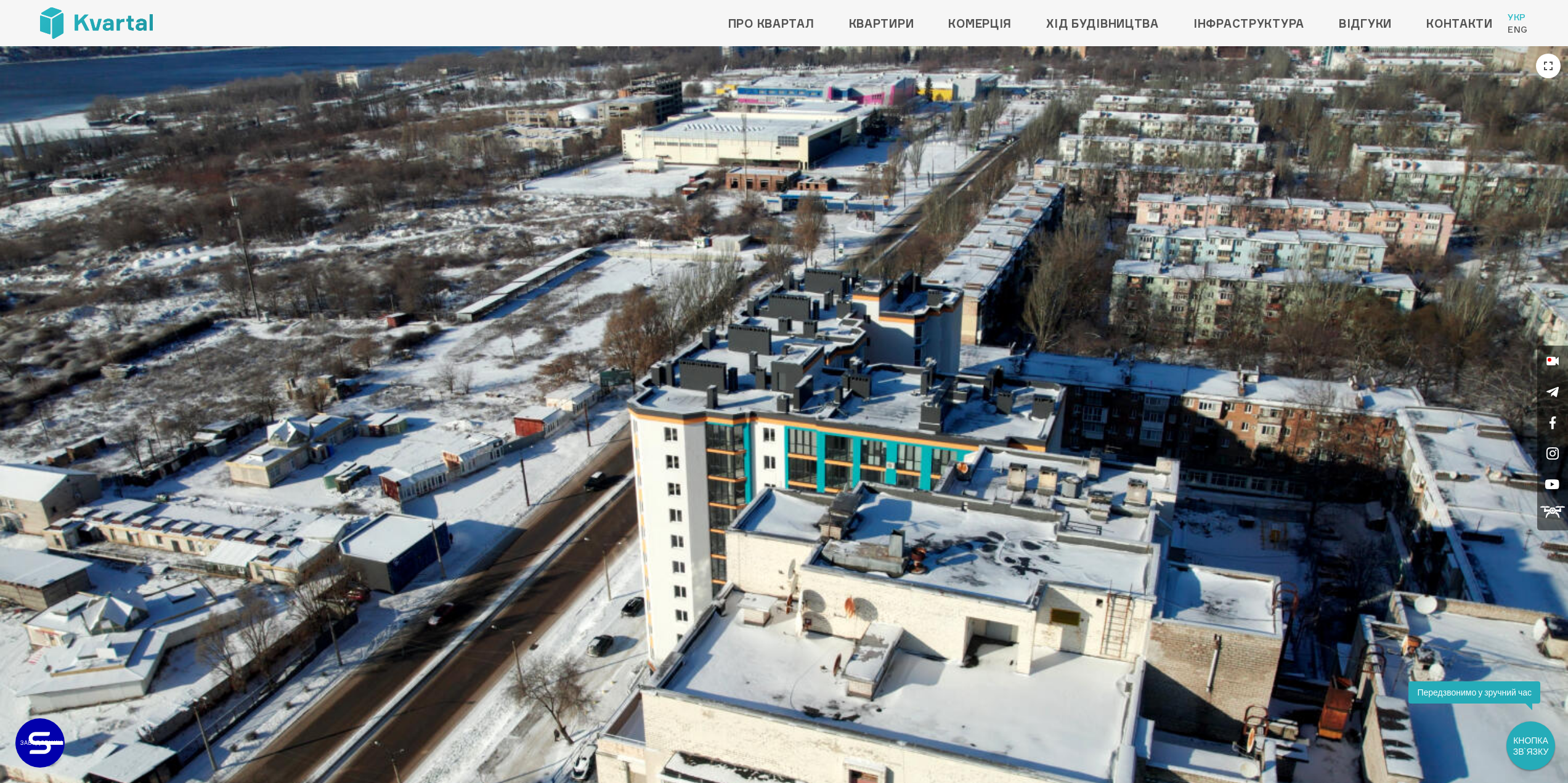
drag, startPoint x: 710, startPoint y: 338, endPoint x: 908, endPoint y: 428, distance: 217.5
click at [908, 428] on img at bounding box center [784, 487] width 1568 height 883
